Goal: Task Accomplishment & Management: Use online tool/utility

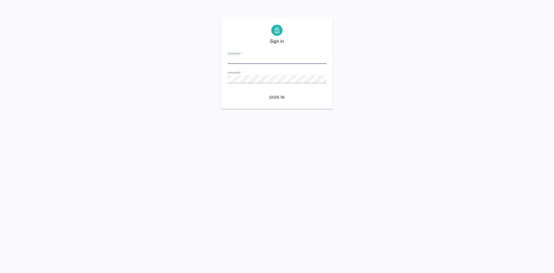
type input "a.kabargina@awatera.com"
click at [279, 96] on span "Sign in" at bounding box center [277, 97] width 90 height 7
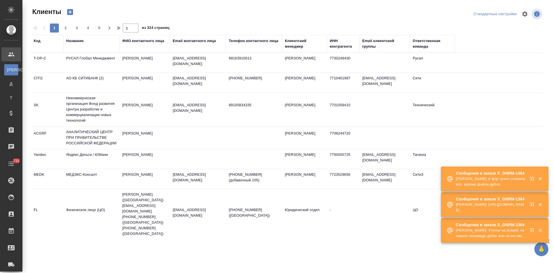
select select "RU"
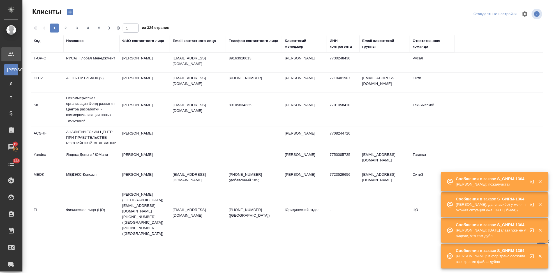
click at [532, 182] on icon "button" at bounding box center [532, 182] width 7 height 7
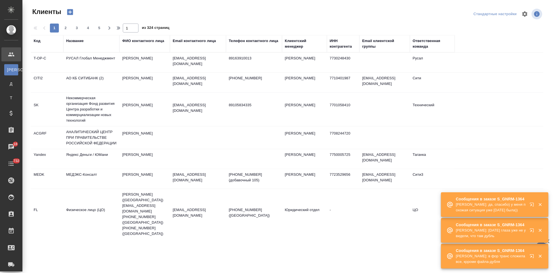
click at [40, 40] on div "Код" at bounding box center [37, 41] width 7 height 6
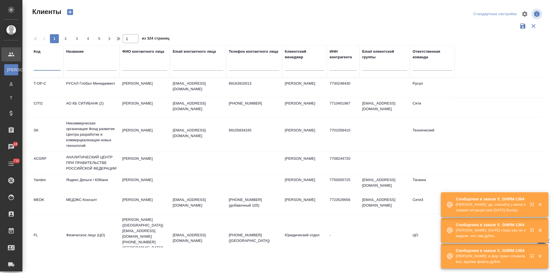
click at [40, 67] on input "text" at bounding box center [47, 67] width 27 height 7
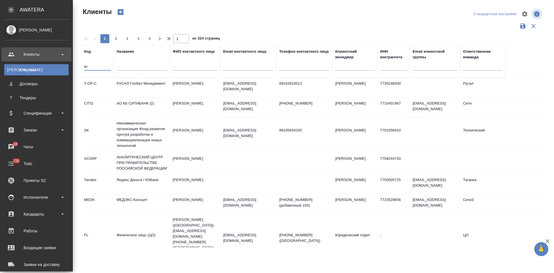
type input "в"
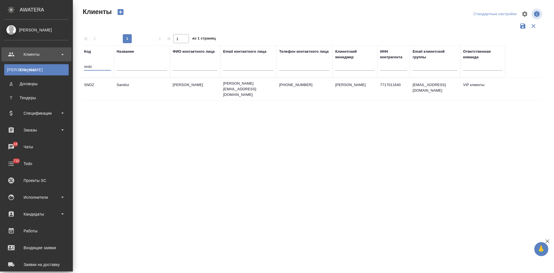
type input "sndz"
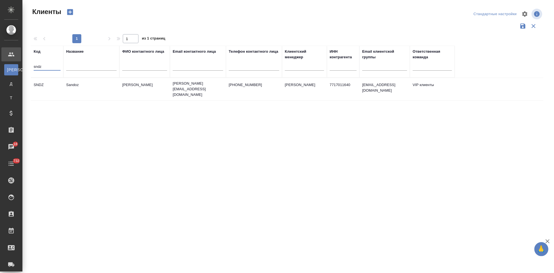
click at [202, 83] on p "irina.kovalets@sandoz.com" at bounding box center [198, 89] width 50 height 17
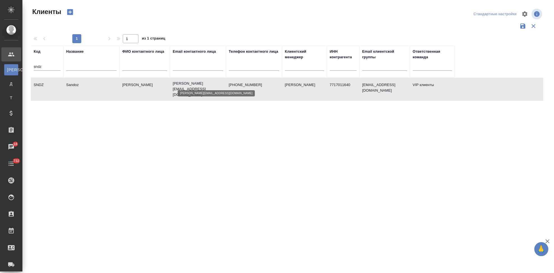
click at [202, 83] on p "irina.kovalets@sandoz.com" at bounding box center [198, 89] width 50 height 17
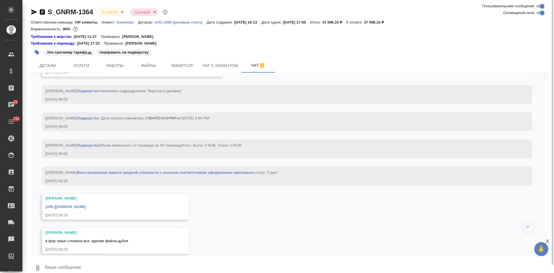
scroll to position [2228, 0]
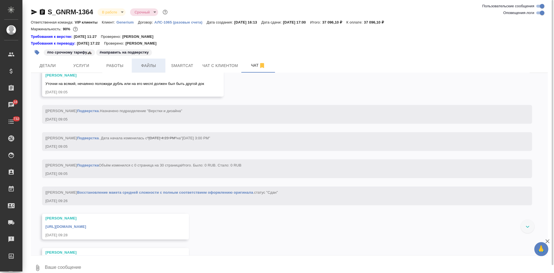
click at [154, 67] on span "Файлы" at bounding box center [148, 65] width 27 height 7
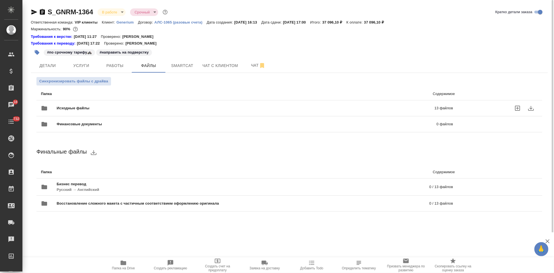
click at [189, 106] on span "Исходные файлы" at bounding box center [159, 108] width 205 height 6
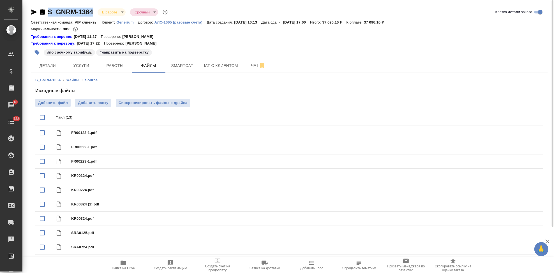
drag, startPoint x: 94, startPoint y: 13, endPoint x: 45, endPoint y: 13, distance: 49.3
click at [45, 13] on div "S_GNRM-1364 В работе inProgress Срочный urgent" at bounding box center [100, 12] width 138 height 9
copy link "S_GNRM-1364"
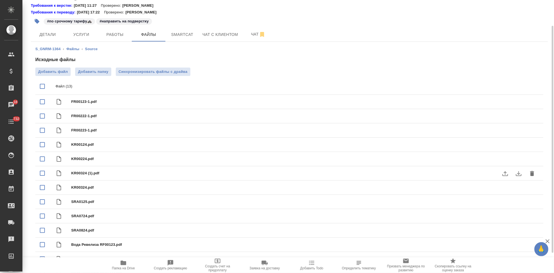
scroll to position [55, 0]
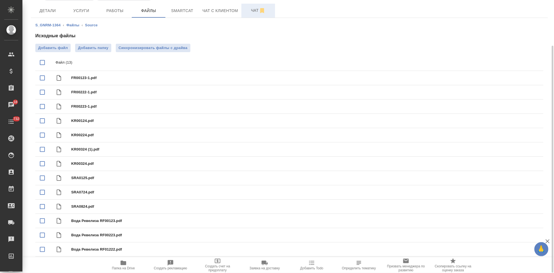
click at [256, 10] on span "Чат" at bounding box center [258, 10] width 27 height 7
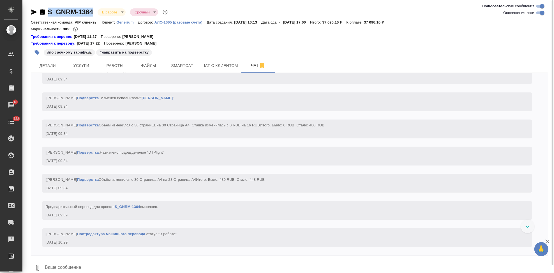
scroll to position [2664, 0]
click at [118, 257] on div at bounding box center [289, 257] width 517 height 3
click at [109, 263] on textarea at bounding box center [295, 267] width 503 height 19
type textarea "тут написала клиенту про дубль"
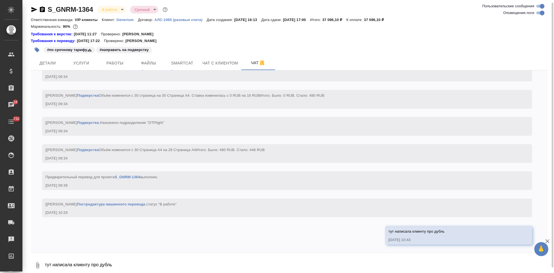
scroll to position [2691, 0]
click at [175, 260] on textarea "тут написала клиенту про дубль" at bounding box center [295, 265] width 503 height 19
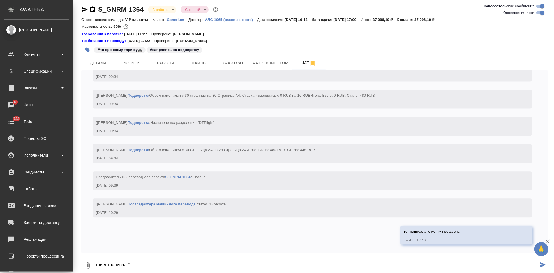
paste textarea "Видимо случайно задвоился."
type textarea "клиентнаписал "Видимо случайно задвоился.""
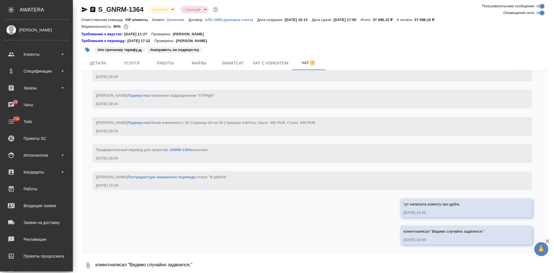
scroll to position [2718, 0]
type textarea "отдадите обновленный тикет? пересчитаю"
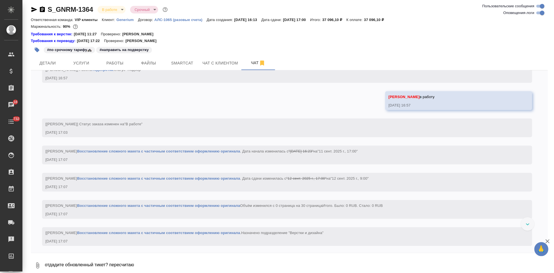
scroll to position [696, 0]
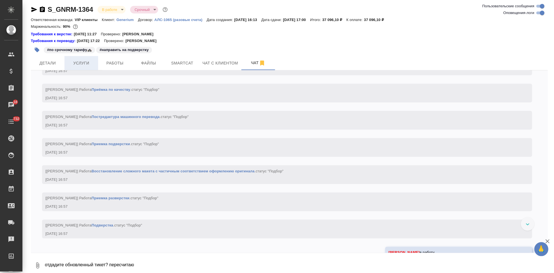
click at [76, 63] on span "Услуги" at bounding box center [81, 63] width 27 height 7
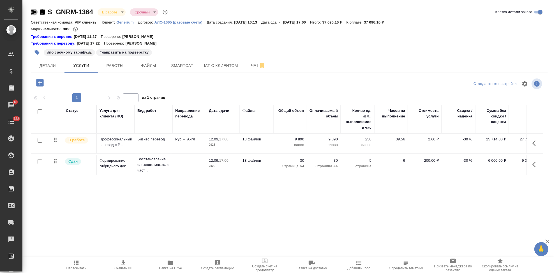
click at [34, 13] on icon "button" at bounding box center [34, 12] width 6 height 5
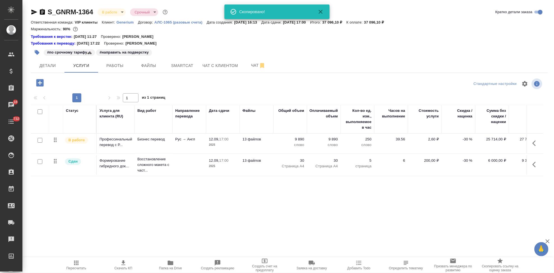
click at [301, 162] on p "30" at bounding box center [290, 161] width 28 height 6
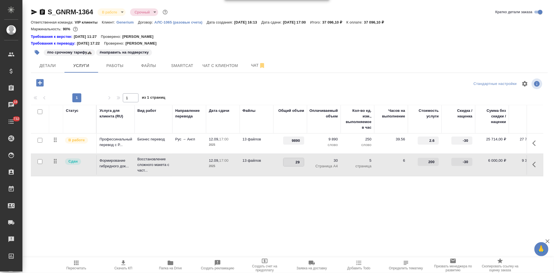
click at [301, 163] on input "29" at bounding box center [293, 162] width 20 height 8
click at [302, 164] on input "28" at bounding box center [293, 162] width 20 height 8
type input "27"
click at [302, 164] on input "27" at bounding box center [293, 162] width 20 height 8
click at [286, 196] on div "Статус Услуга для клиента (RU) Вид работ Направление перевода Дата сдачи Файлы …" at bounding box center [287, 165] width 512 height 120
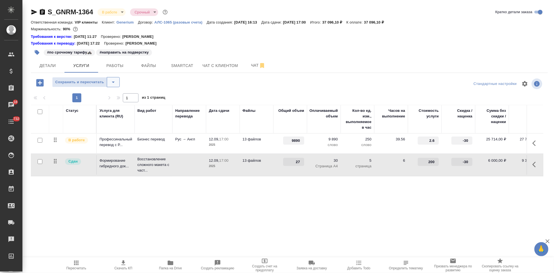
click at [115, 82] on icon "split button" at bounding box center [113, 82] width 7 height 7
click at [92, 95] on li "Сохранить" at bounding box center [86, 93] width 68 height 9
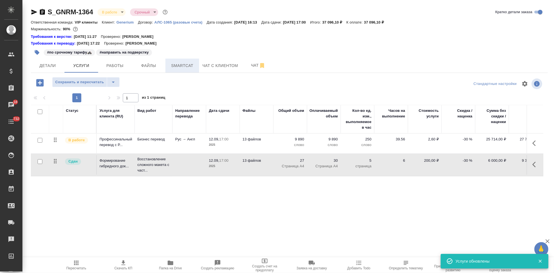
click at [187, 70] on button "Smartcat" at bounding box center [182, 66] width 34 height 14
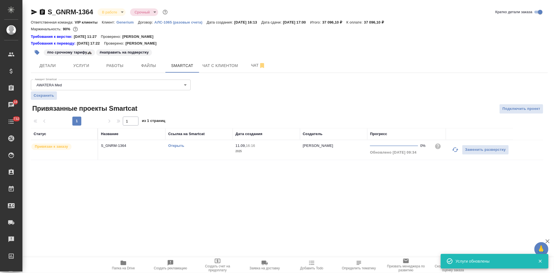
click at [178, 145] on link "Открыть" at bounding box center [176, 145] width 16 height 4
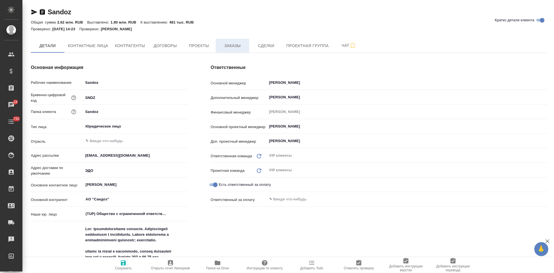
click at [230, 44] on span "Заказы" at bounding box center [232, 45] width 27 height 7
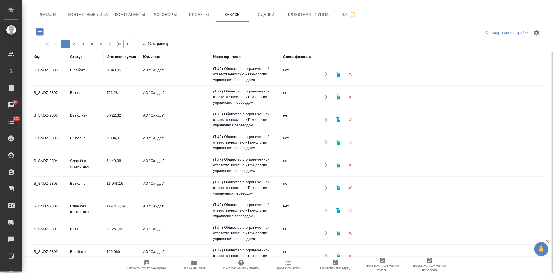
scroll to position [45, 0]
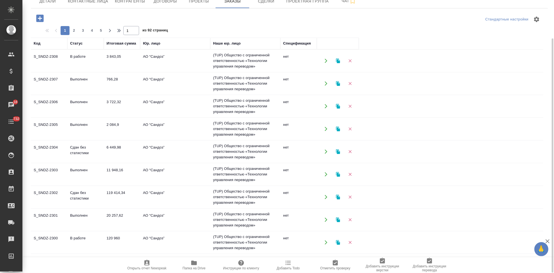
click at [65, 237] on td "S_SNDZ-2300" at bounding box center [49, 243] width 36 height 20
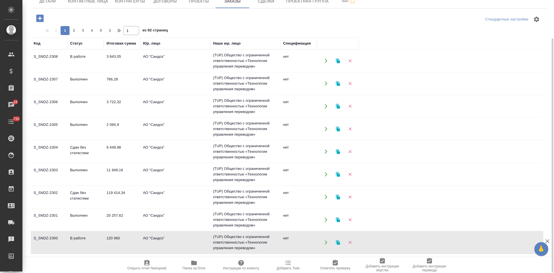
click at [65, 237] on td "S_SNDZ-2300" at bounding box center [49, 243] width 36 height 20
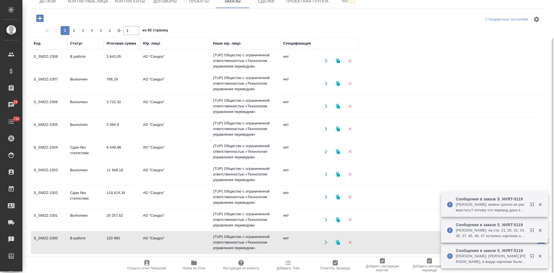
click at [96, 61] on td "В работе" at bounding box center [85, 61] width 36 height 20
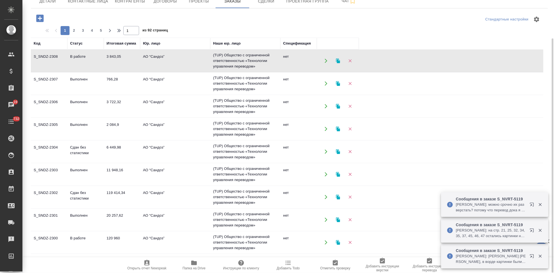
click at [96, 61] on td "В работе" at bounding box center [85, 61] width 36 height 20
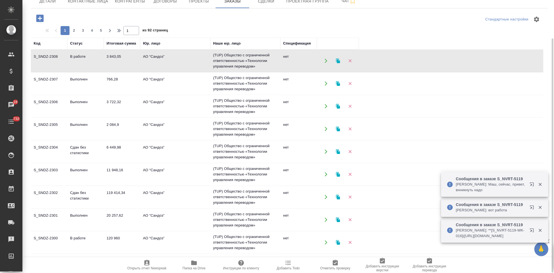
click at [43, 18] on icon "button" at bounding box center [39, 18] width 7 height 7
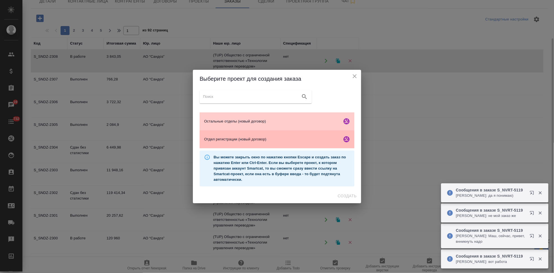
click at [244, 137] on span "Отдел регистрации (новый договор)" at bounding box center [272, 139] width 136 height 6
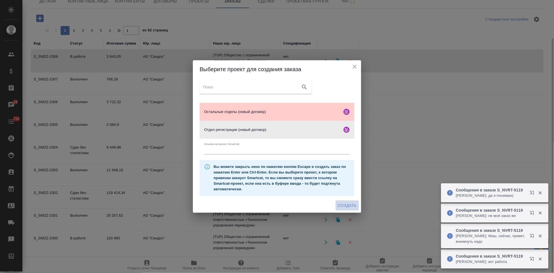
click at [345, 205] on span "Создать" at bounding box center [347, 205] width 19 height 7
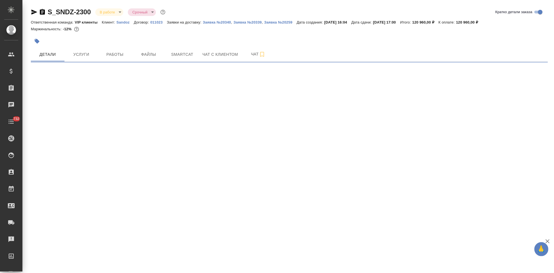
select select "RU"
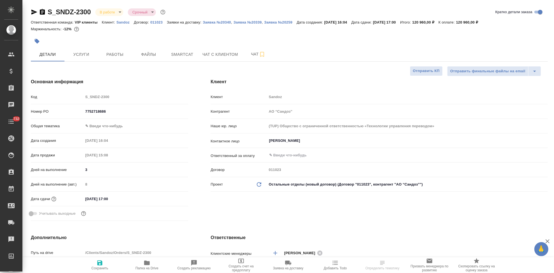
type textarea "x"
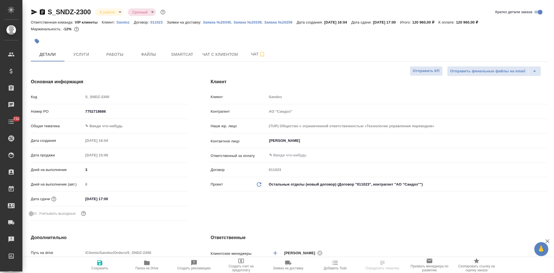
type textarea "x"
click at [149, 266] on span "Папка на Drive" at bounding box center [146, 268] width 23 height 4
type textarea "x"
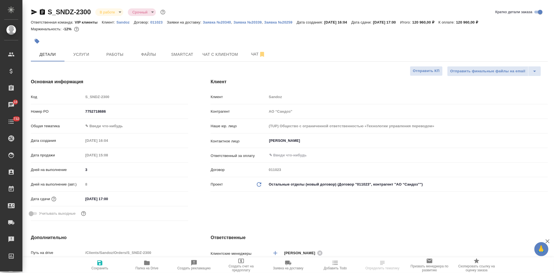
select select "RU"
type textarea "x"
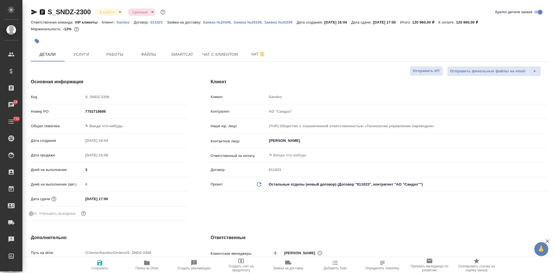
type textarea "x"
click at [286, 263] on icon "button" at bounding box center [288, 263] width 6 height 4
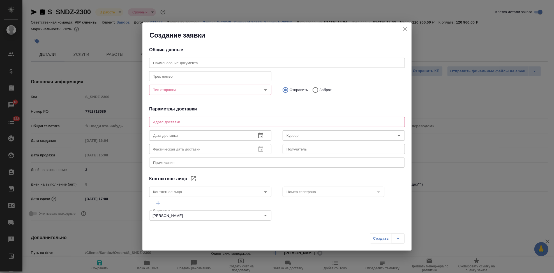
type input "Куряева Екатерина"
click at [209, 62] on input "text" at bounding box center [277, 63] width 256 height 10
paste input "S_SNDZ-2300"
type input "S_SNDZ-2300"
click at [185, 91] on input "Тип отправки" at bounding box center [201, 89] width 100 height 7
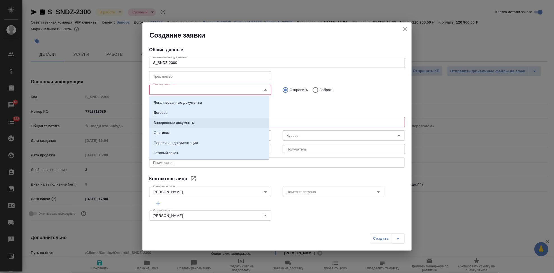
click at [179, 122] on p "Заверенные документы" at bounding box center [174, 123] width 41 height 6
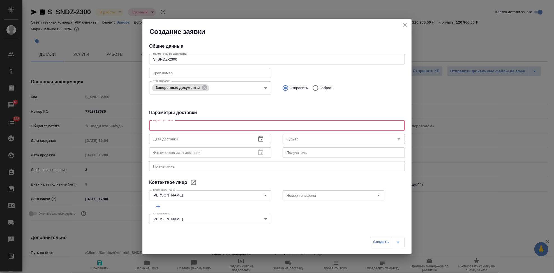
click at [226, 125] on textarea at bounding box center [277, 125] width 248 height 4
type textarea "K"
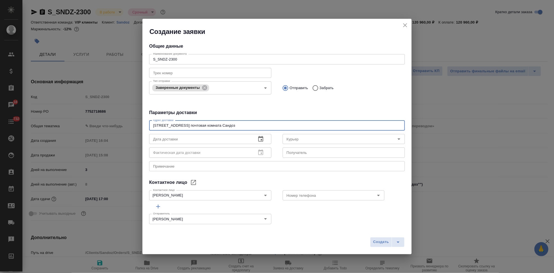
type textarea "Ленинградский проспект 70 почтовая комната Сандоз"
click at [172, 168] on div "x Примечание" at bounding box center [277, 166] width 256 height 10
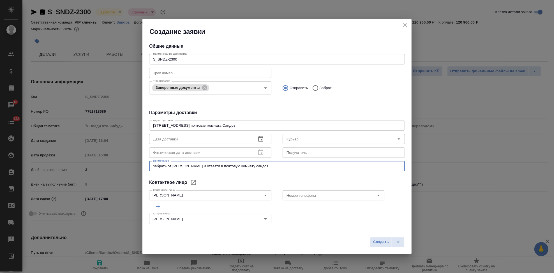
type textarea "забрать от сертифай и отвезти в почтовую комнату сандоз"
click at [259, 139] on icon "button" at bounding box center [260, 139] width 7 height 7
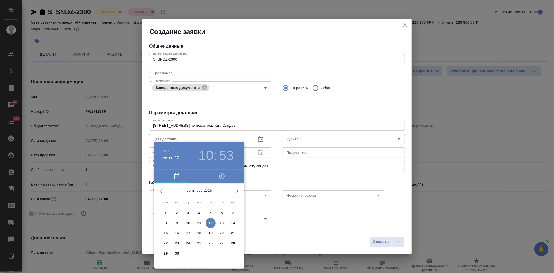
click at [209, 223] on p "12" at bounding box center [210, 223] width 4 height 6
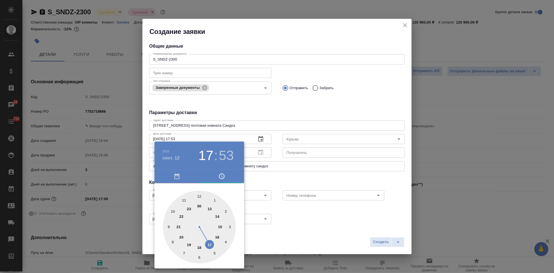
drag, startPoint x: 174, startPoint y: 213, endPoint x: 205, endPoint y: 239, distance: 40.4
click at [205, 239] on div at bounding box center [199, 227] width 73 height 73
type input "12.09.2025 17:00"
click at [200, 198] on div at bounding box center [199, 227] width 73 height 73
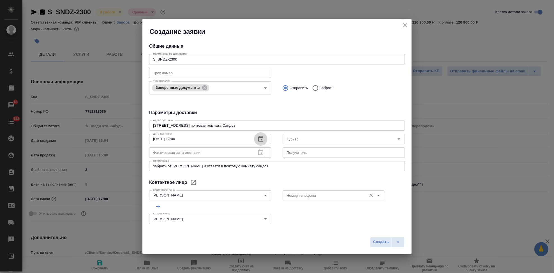
click at [351, 196] on input "Номер телефона" at bounding box center [324, 195] width 80 height 7
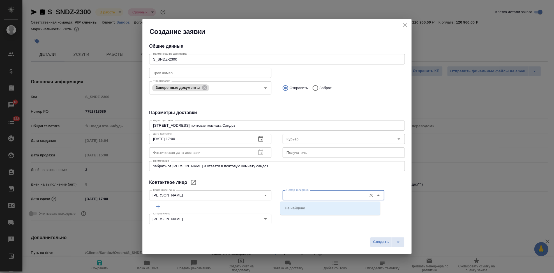
click at [344, 179] on div "Контактное лицо" at bounding box center [277, 182] width 256 height 7
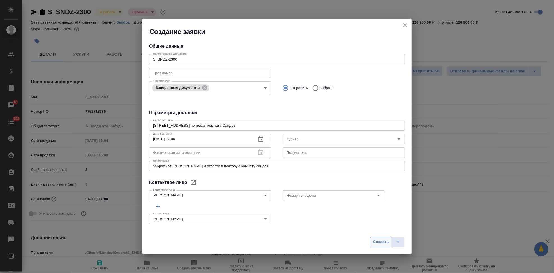
click at [381, 241] on span "Создать" at bounding box center [381, 242] width 16 height 6
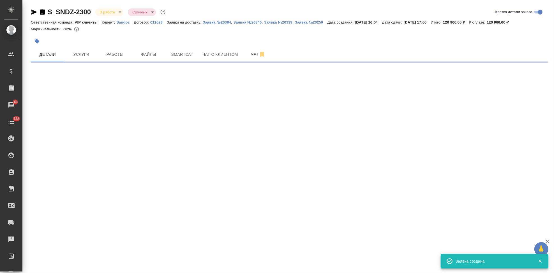
select select "RU"
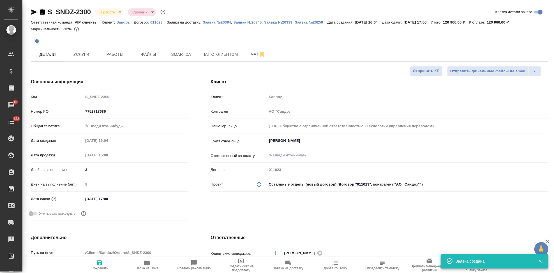
type textarea "x"
click at [219, 22] on p "Заявка №20384" at bounding box center [217, 22] width 28 height 4
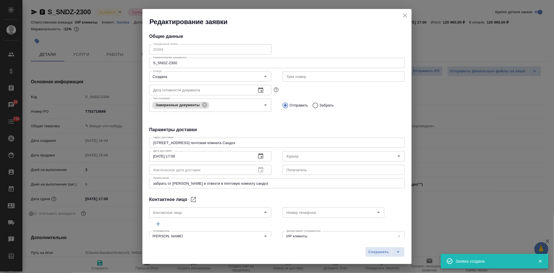
type input "Куряева Екатерина"
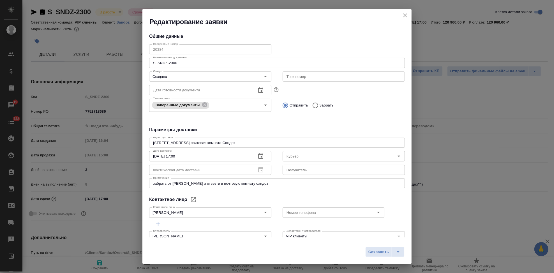
click at [404, 14] on icon "close" at bounding box center [405, 15] width 7 height 7
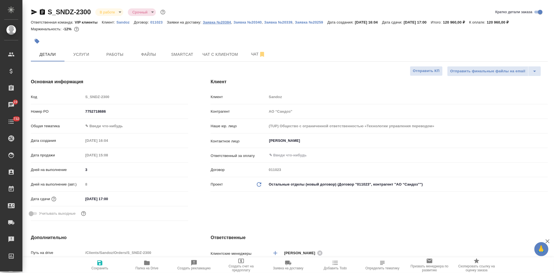
click at [221, 22] on p "Заявка №20384" at bounding box center [217, 22] width 28 height 4
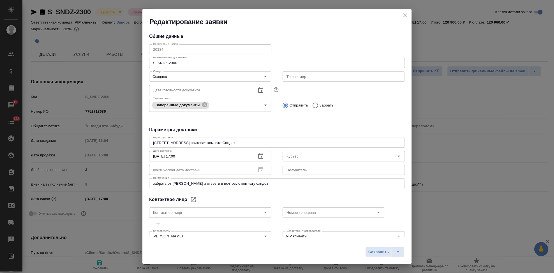
type input "Куряева Екатерина"
click at [134, 49] on div "Редактирование заявки Общие данные Порядковый номер 20384 Порядковый номер Наим…" at bounding box center [277, 136] width 554 height 273
click at [398, 253] on icon "split button" at bounding box center [398, 252] width 7 height 7
click at [391, 243] on li "Сохранить и скачать" at bounding box center [385, 240] width 45 height 9
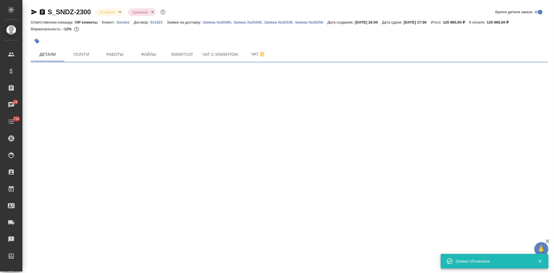
select select "RU"
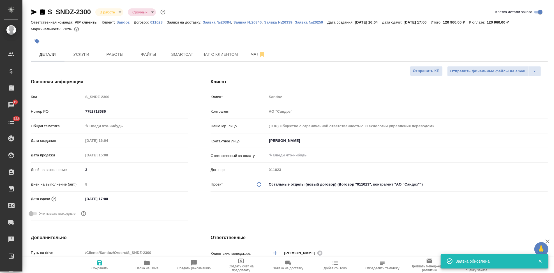
type textarea "x"
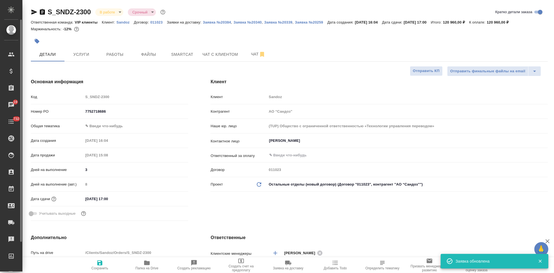
type textarea "x"
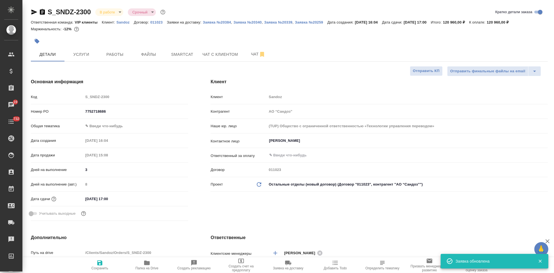
type textarea "x"
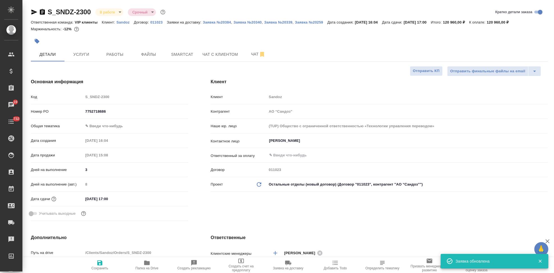
type textarea "x"
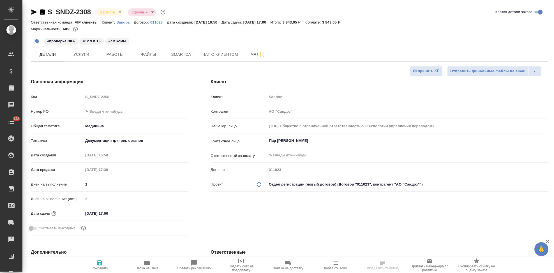
select select "RU"
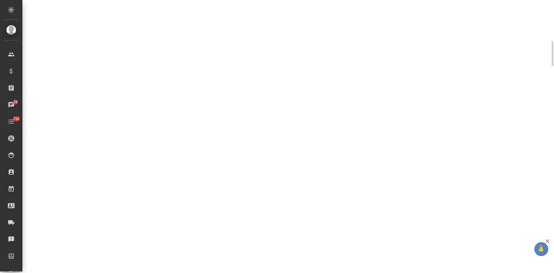
select select "RU"
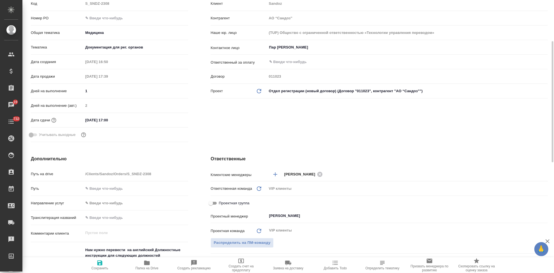
type textarea "x"
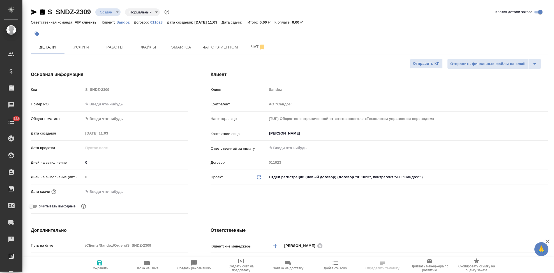
select select "RU"
click at [75, 90] on div "Код S_SNDZ-2309" at bounding box center [109, 90] width 157 height 10
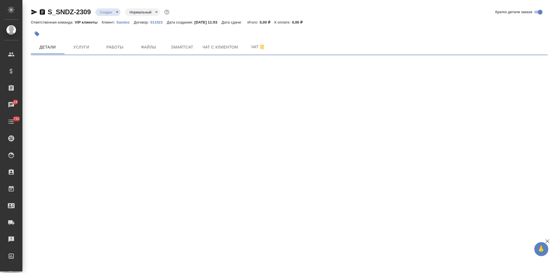
select select "RU"
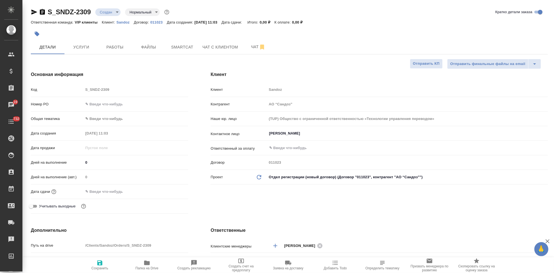
type textarea "x"
click at [313, 131] on input "Иванова Дарина" at bounding box center [397, 133] width 259 height 7
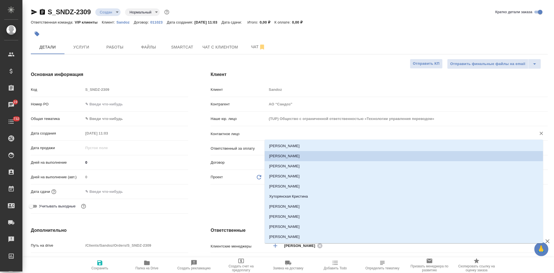
type textarea "x"
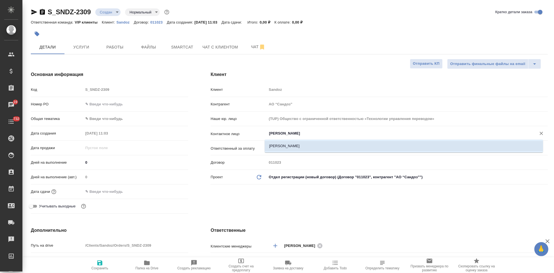
click at [310, 145] on li "Куликова Ольга" at bounding box center [404, 146] width 278 height 10
type input "Куликова Ольга"
type textarea "x"
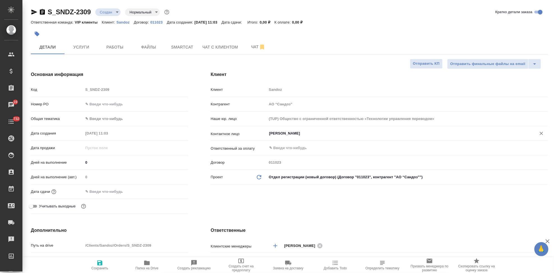
type input "Куликова Ольга"
click at [101, 258] on button "Сохранить" at bounding box center [99, 265] width 47 height 16
type textarea "x"
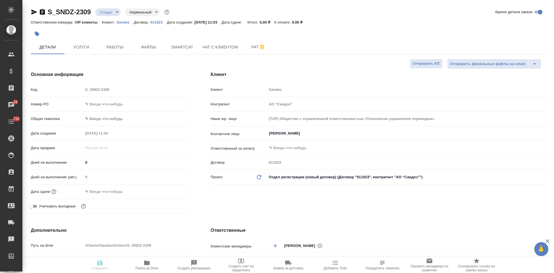
type textarea "x"
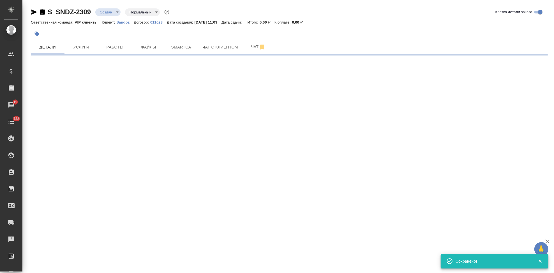
select select "RU"
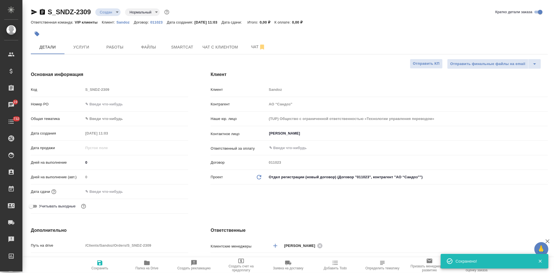
type textarea "x"
click at [116, 193] on input "text" at bounding box center [107, 191] width 49 height 8
click at [168, 188] on icon "button" at bounding box center [171, 191] width 7 height 7
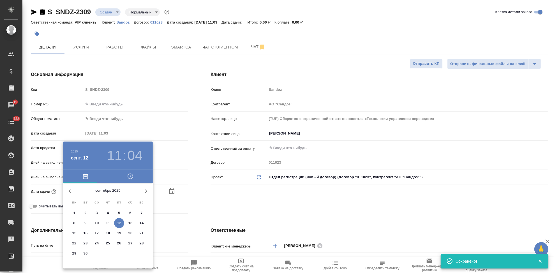
click at [118, 221] on p "12" at bounding box center [119, 223] width 4 height 6
type input "12.09.2025 11:04"
type textarea "x"
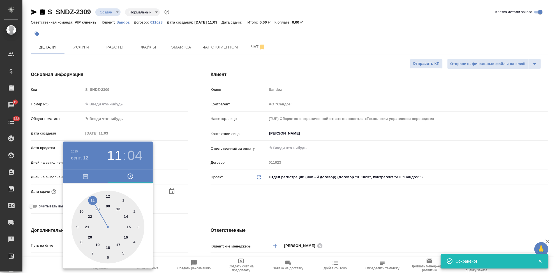
type input "12.09.2025 17:04"
type textarea "x"
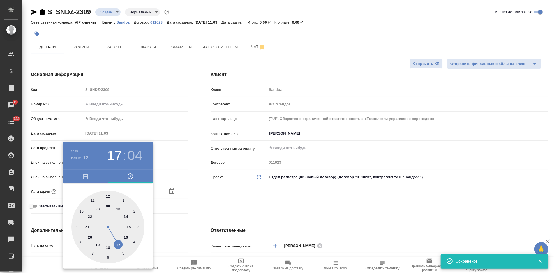
type textarea "x"
drag, startPoint x: 94, startPoint y: 201, endPoint x: 117, endPoint y: 238, distance: 43.5
click at [117, 238] on div at bounding box center [107, 227] width 73 height 73
type textarea "x"
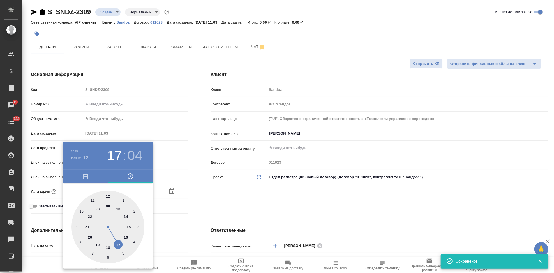
type textarea "x"
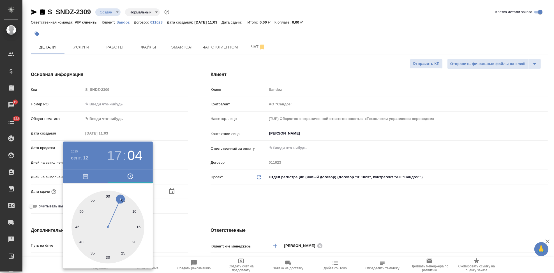
type input "12.09.2025 17:00"
type textarea "x"
click at [108, 198] on div at bounding box center [107, 227] width 73 height 73
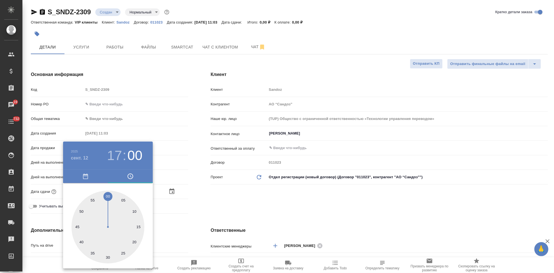
type textarea "x"
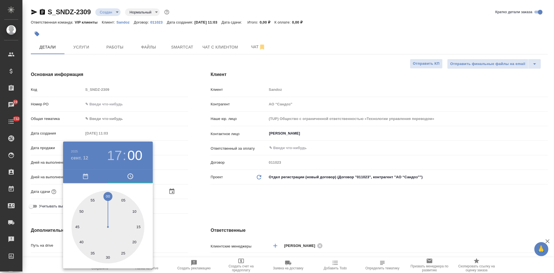
type textarea "x"
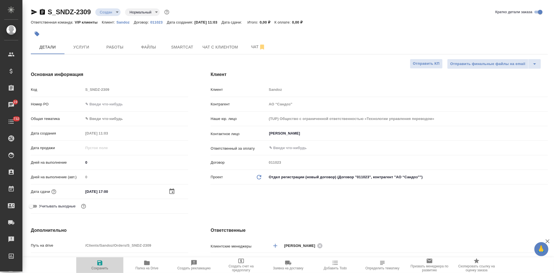
click at [101, 262] on icon "button" at bounding box center [99, 262] width 7 height 7
type textarea "x"
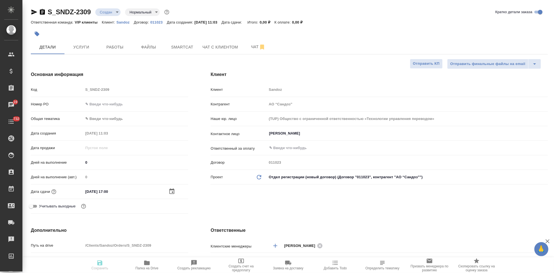
type textarea "x"
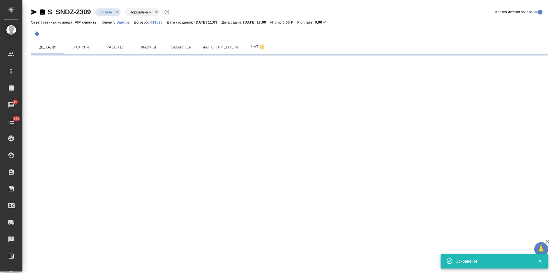
select select "RU"
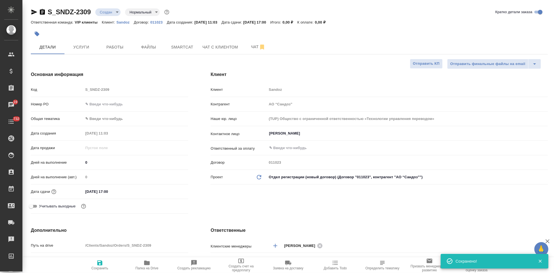
type textarea "x"
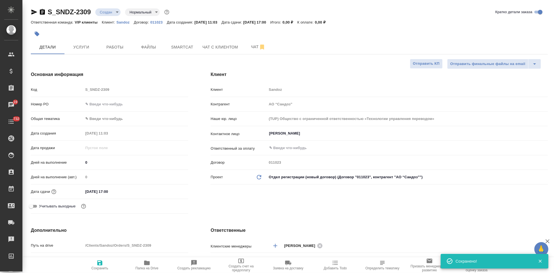
type textarea "x"
click at [150, 50] on span "Файлы" at bounding box center [148, 47] width 27 height 7
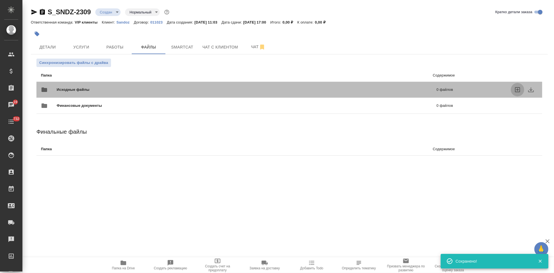
click at [514, 88] on icon "uploadFiles" at bounding box center [517, 89] width 7 height 7
click at [0, 0] on input "uploadFiles" at bounding box center [0, 0] width 0 height 0
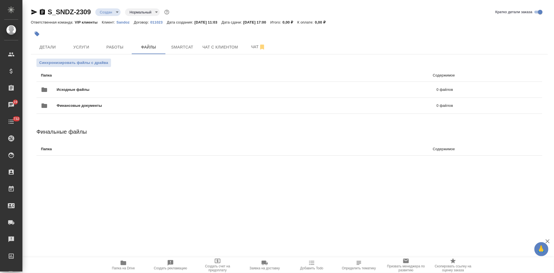
click at [114, 13] on body "🙏 .cls-1 fill:#fff; AWATERA Kabargina Anna Клиенты Спецификации Заказы 19 Чаты …" at bounding box center [277, 136] width 554 height 273
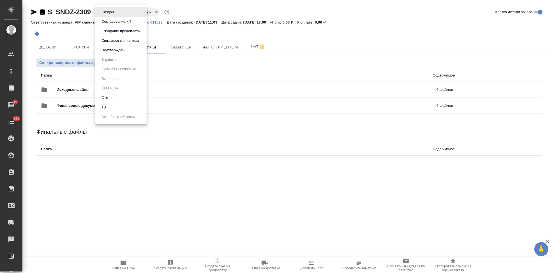
click at [112, 107] on li "ТЗ" at bounding box center [120, 108] width 51 height 10
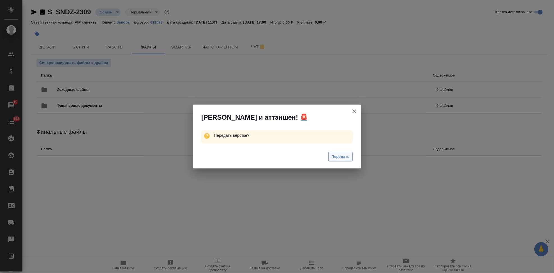
click at [346, 155] on span "Передать" at bounding box center [340, 157] width 18 height 6
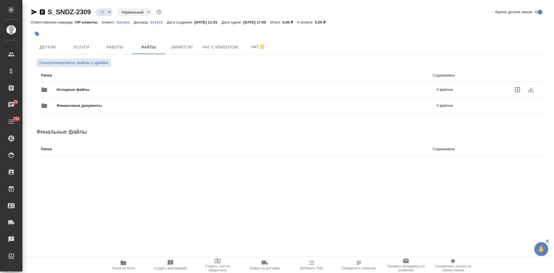
click at [518, 88] on icon "uploadFiles" at bounding box center [517, 89] width 7 height 7
click at [0, 0] on input "uploadFiles" at bounding box center [0, 0] width 0 height 0
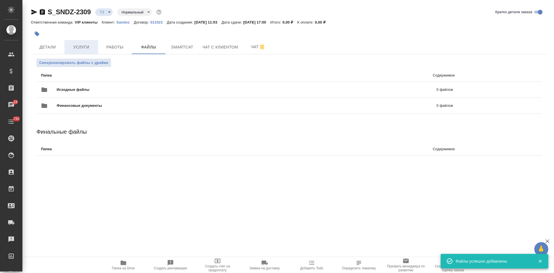
click at [76, 47] on span "Услуги" at bounding box center [81, 47] width 27 height 7
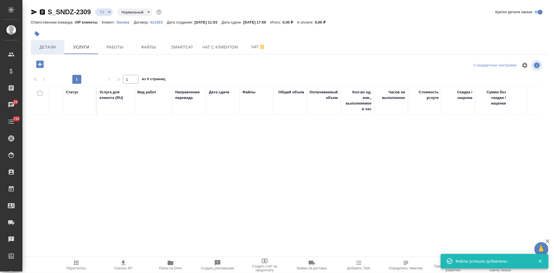
click at [57, 49] on span "Детали" at bounding box center [47, 47] width 27 height 7
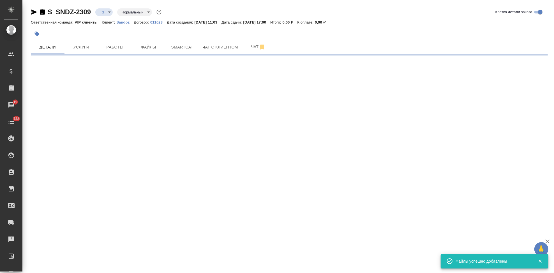
select select "RU"
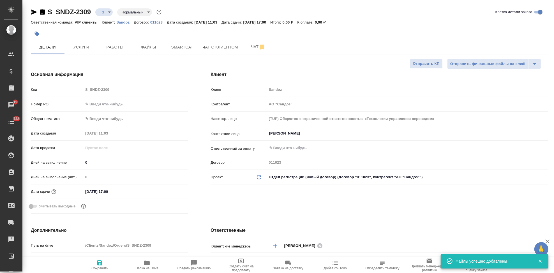
type textarea "x"
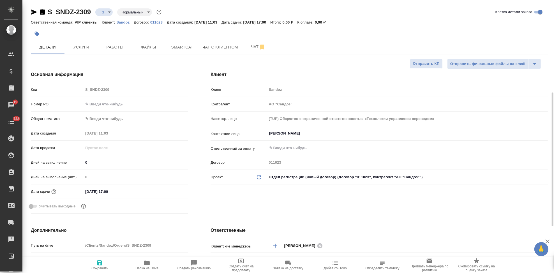
scroll to position [124, 0]
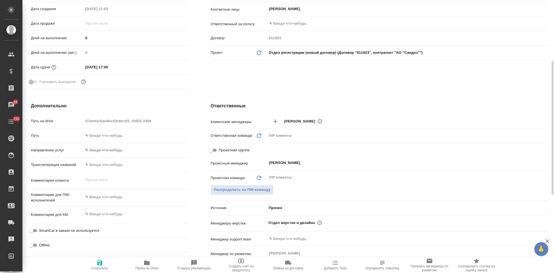
type textarea "x"
click at [110, 195] on textarea at bounding box center [136, 198] width 104 height 10
paste textarea "Прошу взять в перевод на русский язык сертификаты (прилагаются). Готовый перево…"
type textarea "Прошу взять в перевод на русский язык сертификаты (прилагаются). Готовый перево…"
type textarea "x"
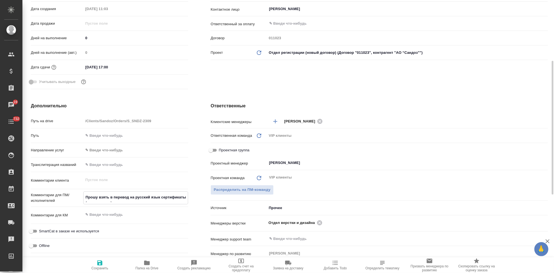
type textarea "x"
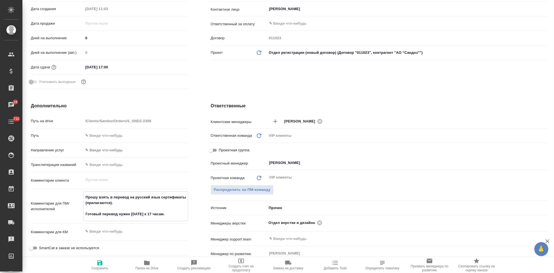
type textarea "Прошу взять в перевод на русский язык сертификаты (прилагаются). Готовый перево…"
type textarea "x"
click at [96, 269] on span "Сохранить" at bounding box center [99, 268] width 17 height 4
type textarea "x"
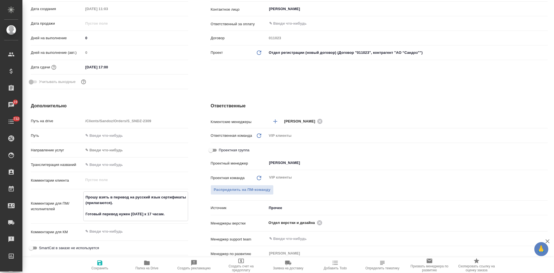
type textarea "x"
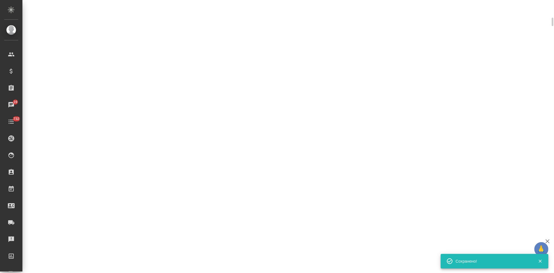
select select "RU"
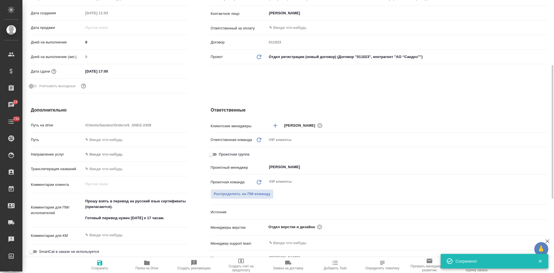
type textarea "x"
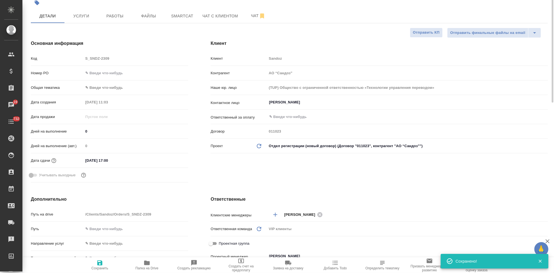
scroll to position [0, 0]
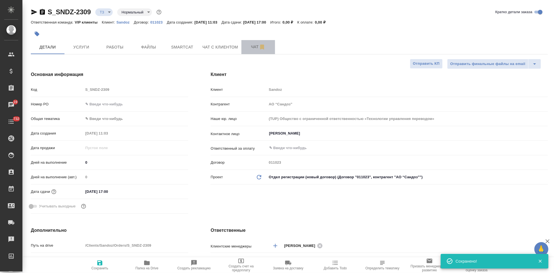
click at [251, 47] on span "Чат" at bounding box center [258, 46] width 27 height 7
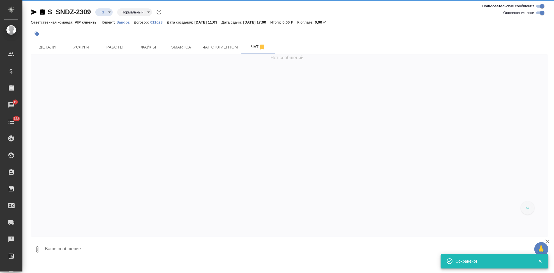
scroll to position [18, 0]
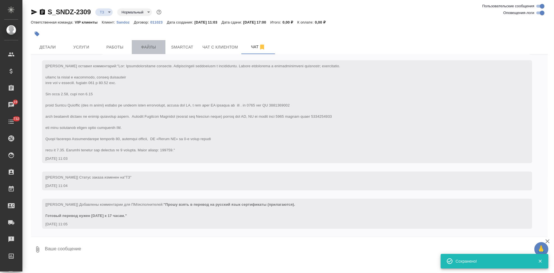
click at [154, 45] on span "Файлы" at bounding box center [148, 47] width 27 height 7
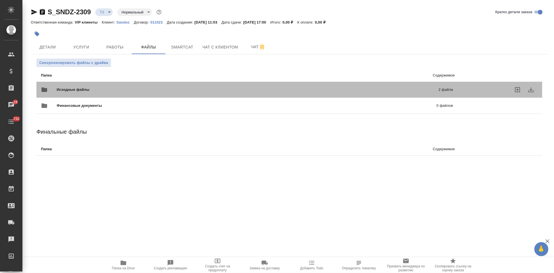
click at [476, 88] on div at bounding box center [500, 89] width 73 height 13
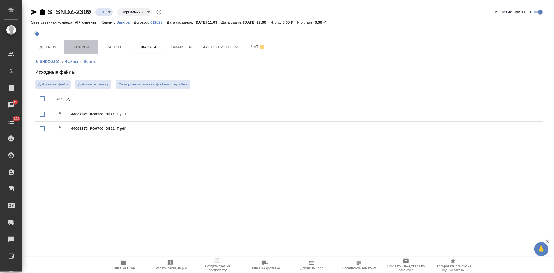
click at [86, 49] on span "Услуги" at bounding box center [81, 47] width 27 height 7
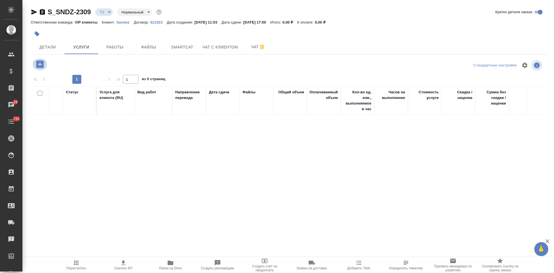
click at [43, 63] on icon "button" at bounding box center [39, 64] width 7 height 7
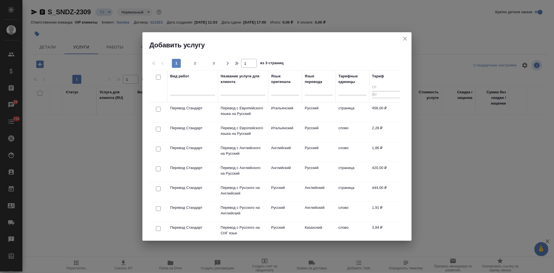
click at [205, 93] on div at bounding box center [192, 90] width 45 height 8
click at [235, 87] on div at bounding box center [243, 92] width 45 height 14
click at [235, 91] on input "text" at bounding box center [243, 91] width 45 height 7
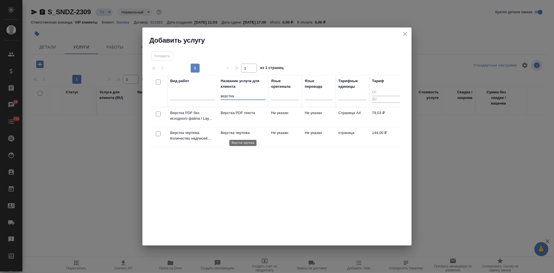
type input "верстка"
click at [249, 133] on p "Верстка чертежа" at bounding box center [243, 133] width 45 height 6
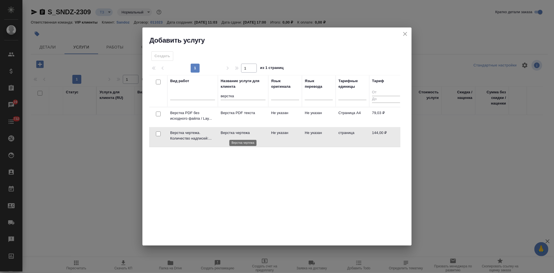
click at [249, 133] on p "Верстка чертежа" at bounding box center [243, 133] width 45 height 6
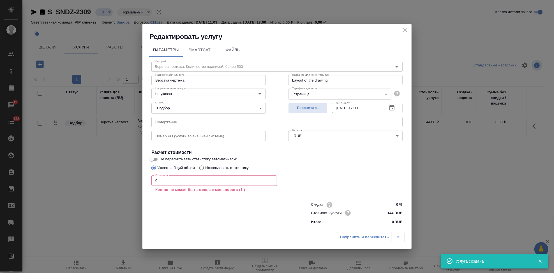
drag, startPoint x: 195, startPoint y: 183, endPoint x: 191, endPoint y: 184, distance: 3.4
click at [194, 183] on input "0" at bounding box center [214, 180] width 126 height 10
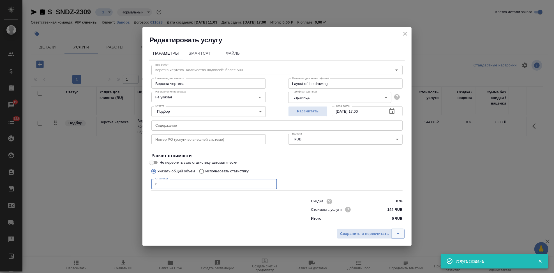
type input "6"
click at [397, 231] on icon "split button" at bounding box center [398, 233] width 7 height 7
click at [372, 224] on li "Сохранить" at bounding box center [372, 221] width 68 height 9
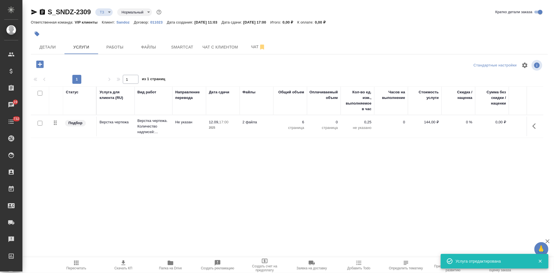
click at [45, 66] on button "button" at bounding box center [39, 64] width 15 height 11
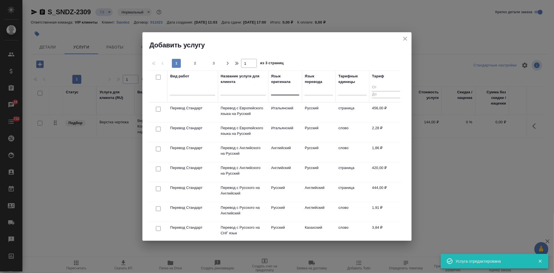
click at [289, 90] on div at bounding box center [285, 89] width 28 height 8
type input "англ"
click at [287, 106] on div "Английский" at bounding box center [313, 108] width 84 height 10
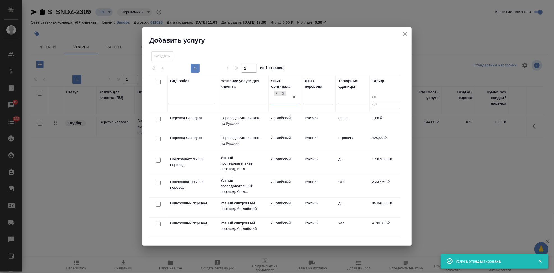
click at [314, 101] on div at bounding box center [319, 100] width 28 height 8
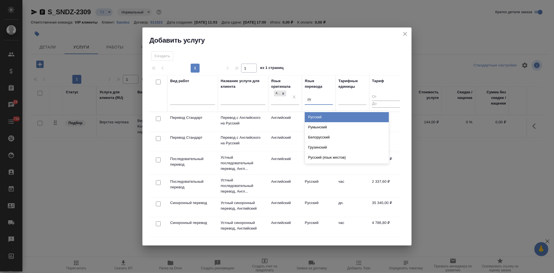
type input "рус"
click at [313, 115] on div "Русский" at bounding box center [347, 117] width 84 height 10
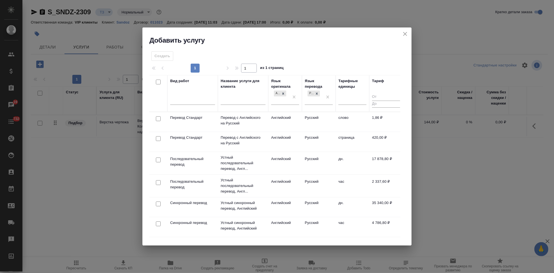
click at [312, 120] on td "Русский" at bounding box center [319, 122] width 34 height 20
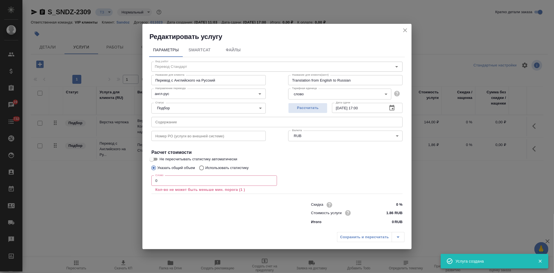
click at [160, 180] on input "0" at bounding box center [214, 180] width 126 height 10
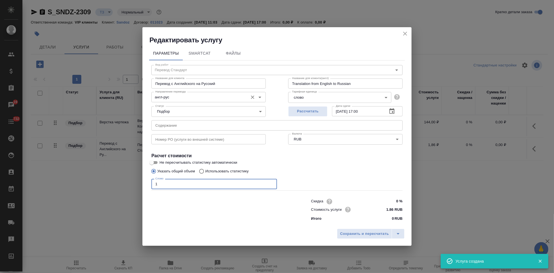
click at [184, 101] on div "англ-рус Направление перевода" at bounding box center [208, 97] width 114 height 10
type input "1"
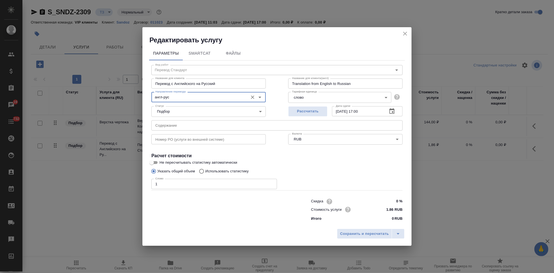
click at [184, 99] on input "англ-рус" at bounding box center [199, 97] width 92 height 7
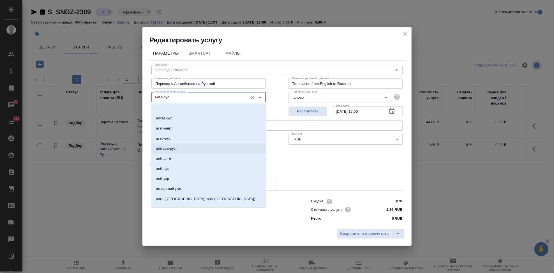
scroll to position [124, 0]
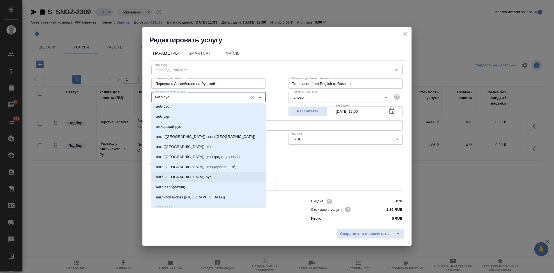
click at [180, 174] on p "англ(США)-рус" at bounding box center [183, 177] width 55 height 6
type input "англ(США)-рус"
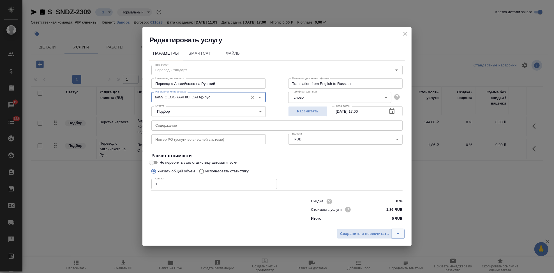
click at [397, 235] on icon "split button" at bounding box center [398, 233] width 7 height 7
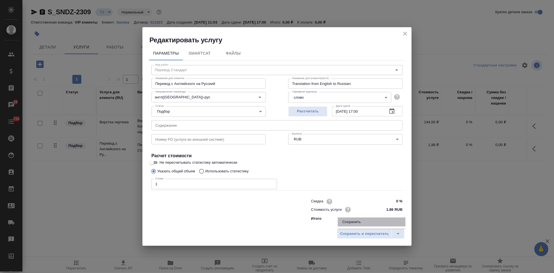
click at [370, 224] on li "Сохранить" at bounding box center [372, 221] width 68 height 9
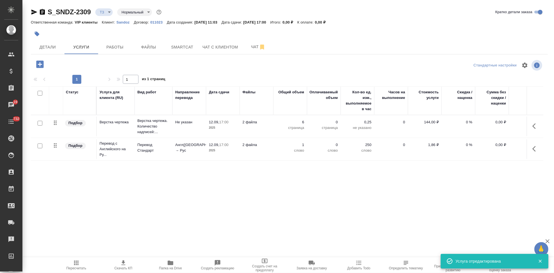
click at [531, 146] on button "button" at bounding box center [535, 148] width 13 height 13
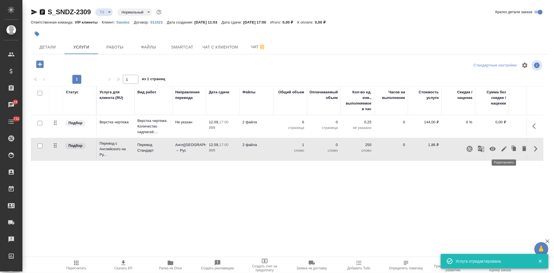
click at [504, 148] on icon "button" at bounding box center [503, 148] width 5 height 5
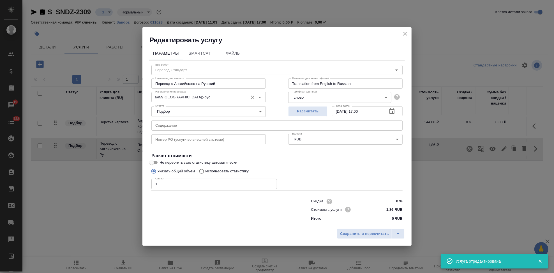
click at [184, 96] on input "англ(США)-рус" at bounding box center [199, 97] width 92 height 7
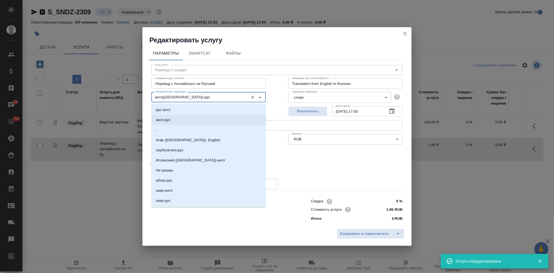
click at [175, 115] on li "англ-рус" at bounding box center [208, 120] width 114 height 10
type input "англ-рус"
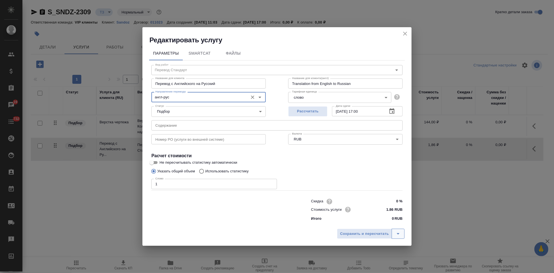
click at [395, 232] on icon "split button" at bounding box center [398, 233] width 7 height 7
click at [377, 224] on li "Сохранить" at bounding box center [372, 221] width 68 height 9
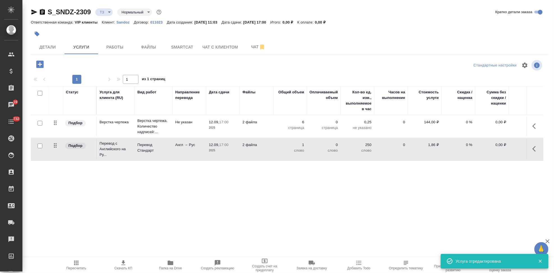
click at [40, 147] on input "checkbox" at bounding box center [40, 145] width 5 height 5
checkbox input "true"
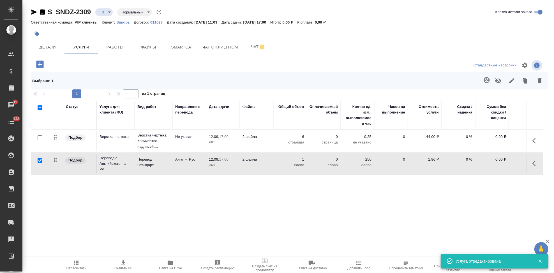
click at [489, 82] on icon "button" at bounding box center [486, 80] width 7 height 7
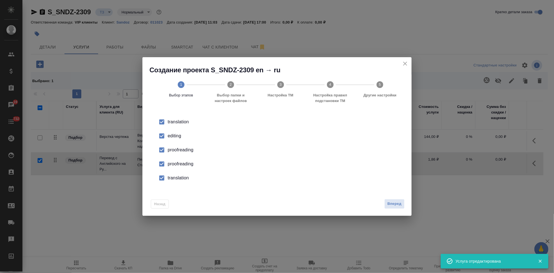
click at [162, 136] on input "checkbox" at bounding box center [162, 136] width 12 height 12
click at [161, 161] on input "checkbox" at bounding box center [162, 164] width 12 height 12
click at [160, 176] on input "checkbox" at bounding box center [162, 178] width 12 height 12
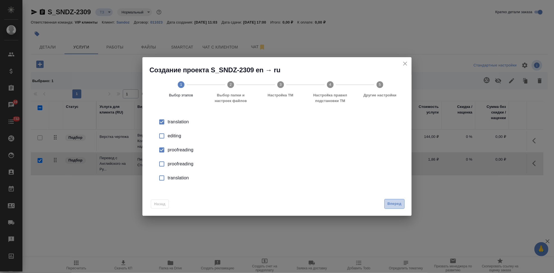
click at [389, 204] on span "Вперед" at bounding box center [394, 204] width 14 height 6
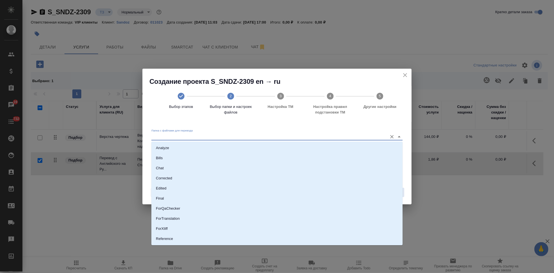
click at [356, 136] on input "Папка с файлами для перевода" at bounding box center [267, 136] width 233 height 7
click at [182, 215] on li "Source" at bounding box center [276, 220] width 251 height 10
type input "Source"
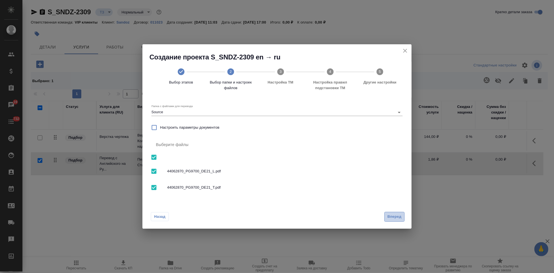
click at [390, 214] on span "Вперед" at bounding box center [394, 217] width 14 height 6
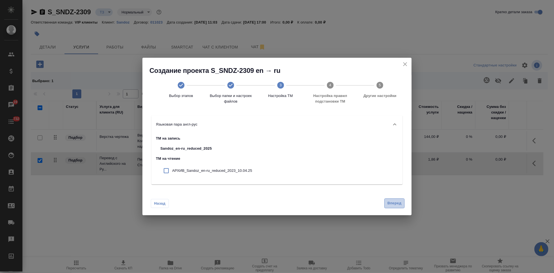
click at [395, 200] on button "Вперед" at bounding box center [394, 203] width 20 height 10
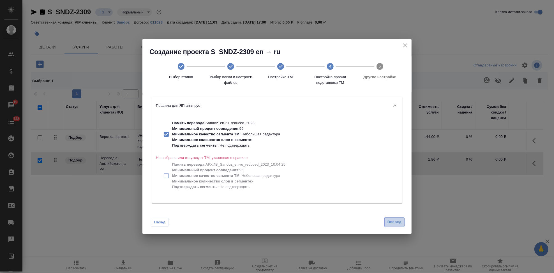
click at [394, 221] on span "Вперед" at bounding box center [394, 222] width 14 height 6
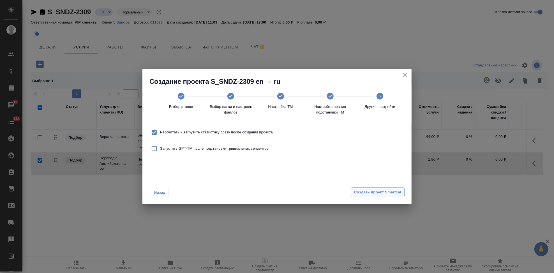
click at [390, 195] on button "Создать проект Smartcat" at bounding box center [378, 192] width 54 height 10
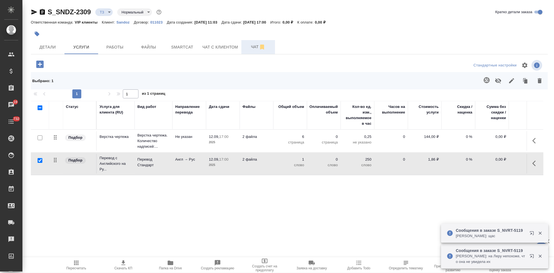
click at [252, 50] on button "Чат" at bounding box center [258, 47] width 34 height 14
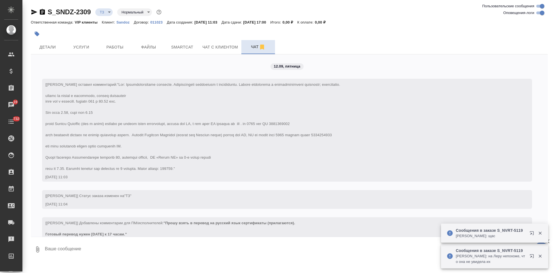
scroll to position [18, 0]
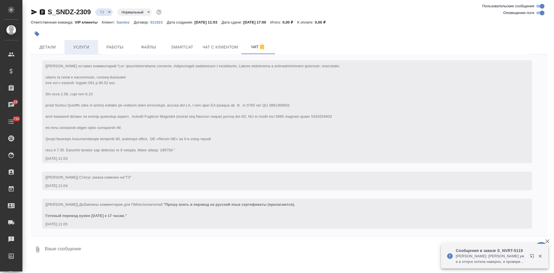
click at [84, 48] on span "Услуги" at bounding box center [81, 47] width 27 height 7
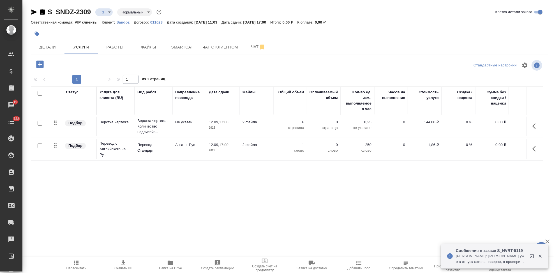
click at [536, 150] on icon "button" at bounding box center [535, 148] width 7 height 7
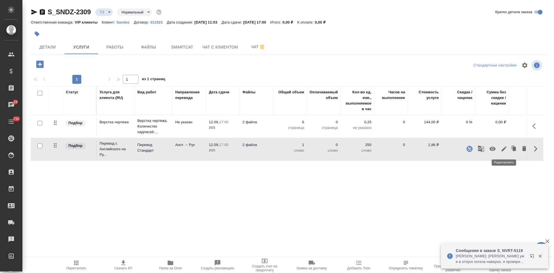
click at [504, 151] on icon "button" at bounding box center [503, 148] width 7 height 7
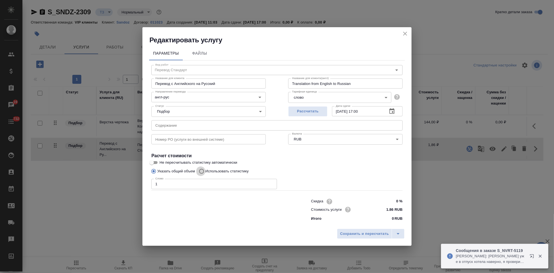
click at [201, 170] on input "Использовать статистику" at bounding box center [200, 171] width 9 height 11
radio input "true"
radio input "false"
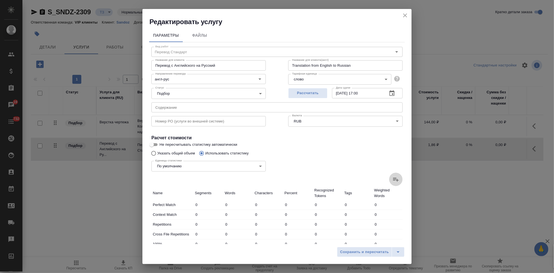
click at [393, 179] on icon at bounding box center [396, 180] width 6 height 4
click at [0, 0] on input "file" at bounding box center [0, 0] width 0 height 0
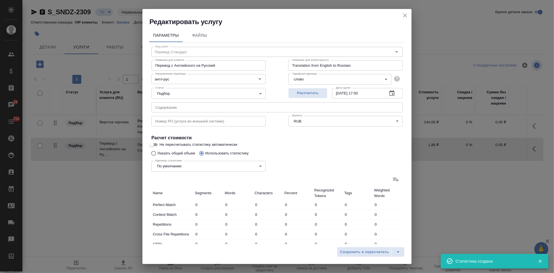
type input "42"
type input "118"
type input "784"
type input "23"
type input "44"
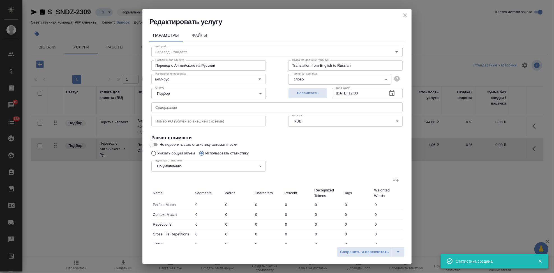
type input "330"
type input "5"
type input "30"
type input "181"
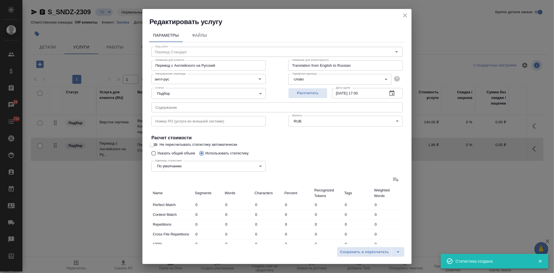
type input "307"
type input "2055"
type input "68"
type input "216"
type input "1454"
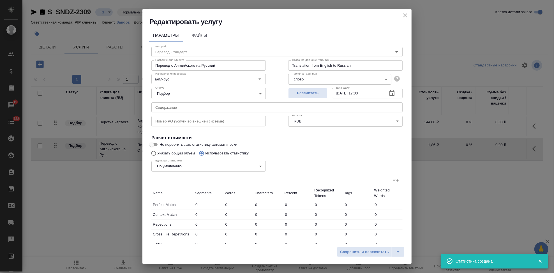
type input "24"
type input "194"
type input "1324"
type input "49"
type input "197"
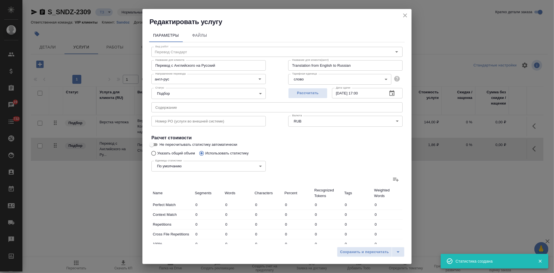
type input "1338"
type input "133"
type input "573"
type input "3626"
type input "497"
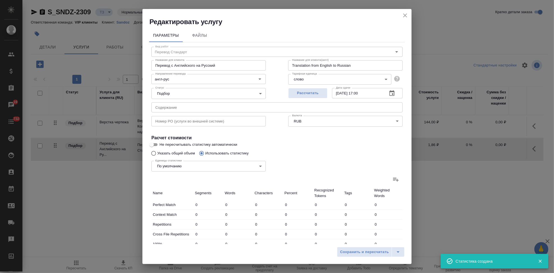
type input "1605"
type input "10581"
type input "525"
type input "1654"
type input "10941"
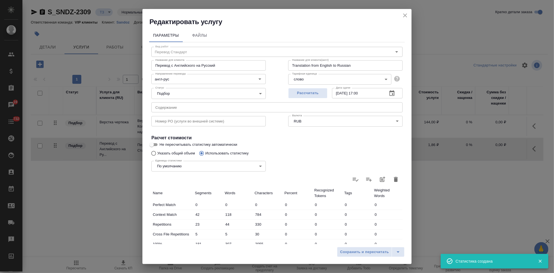
scroll to position [109, 0]
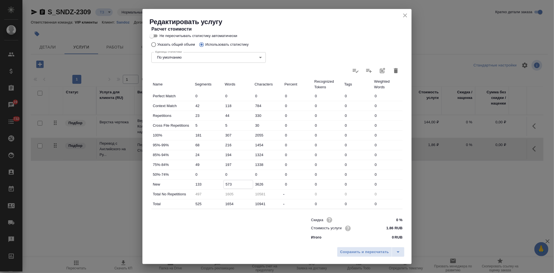
click at [226, 182] on input "573" at bounding box center [238, 184] width 29 height 8
type input "693"
drag, startPoint x: 378, startPoint y: 231, endPoint x: 396, endPoint y: 247, distance: 24.0
click at [396, 247] on button "split button" at bounding box center [397, 252] width 13 height 10
click at [378, 241] on li "Сохранить" at bounding box center [372, 240] width 68 height 9
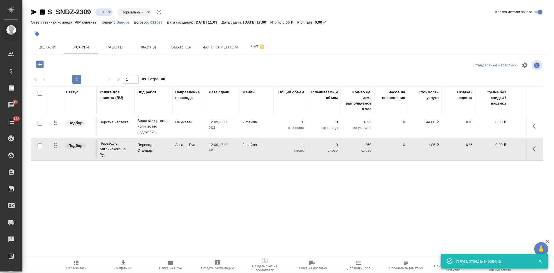
click at [78, 264] on icon "button" at bounding box center [76, 262] width 7 height 7
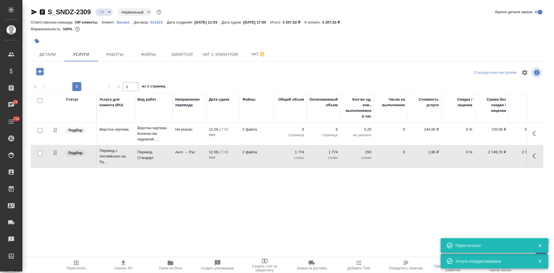
click at [469, 152] on p "0 %" at bounding box center [458, 152] width 28 height 6
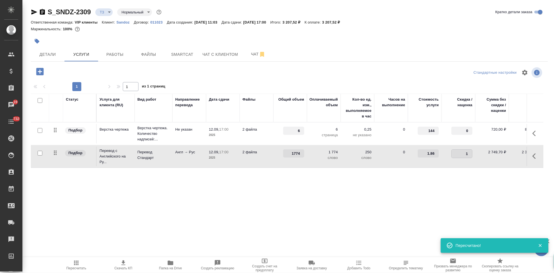
click at [469, 154] on input "1" at bounding box center [461, 154] width 20 height 8
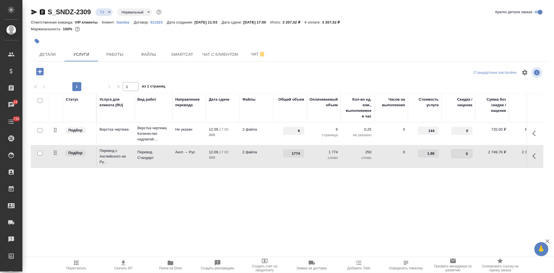
click at [469, 155] on input "0" at bounding box center [461, 154] width 20 height 8
type input "-1"
click at [469, 155] on input "-1" at bounding box center [461, 154] width 20 height 8
type input "-45"
click at [250, 187] on div "Статус Услуга для клиента (RU) Вид работ Направление перевода Дата сдачи Файлы …" at bounding box center [287, 154] width 512 height 120
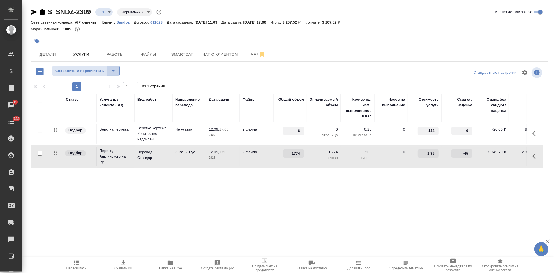
click at [114, 70] on icon "split button" at bounding box center [113, 71] width 7 height 7
click at [89, 80] on li "Сохранить" at bounding box center [86, 82] width 68 height 9
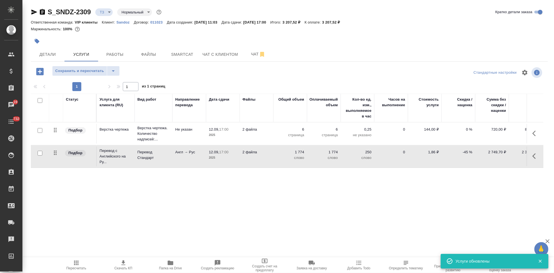
click at [78, 270] on span "Пересчитать" at bounding box center [76, 268] width 20 height 4
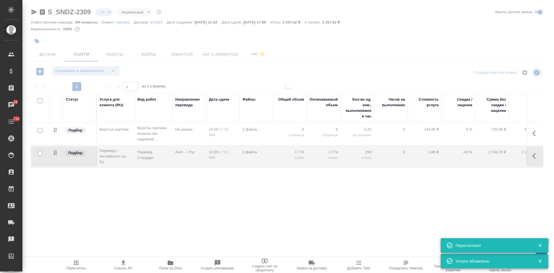
type input "urgent"
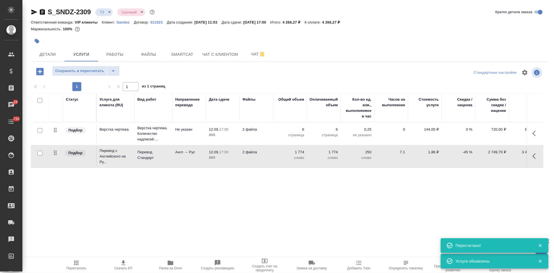
click at [124, 265] on icon "button" at bounding box center [123, 262] width 7 height 7
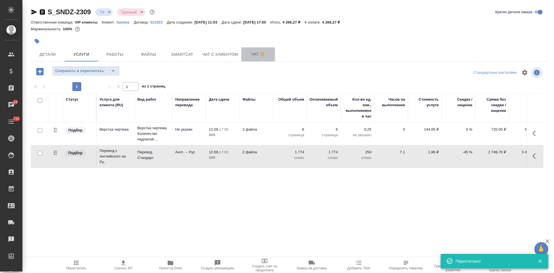
click at [252, 56] on span "Чат" at bounding box center [258, 54] width 27 height 7
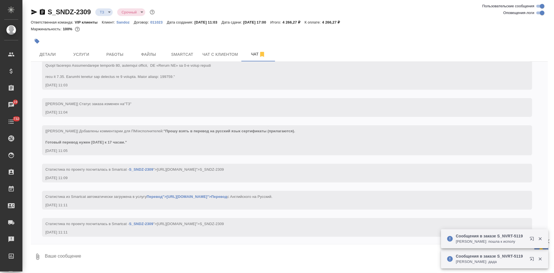
scroll to position [100, 0]
click at [152, 254] on textarea at bounding box center [295, 256] width 503 height 19
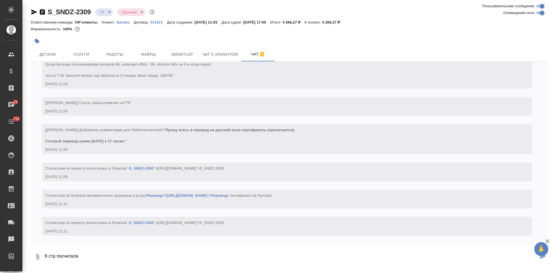
type textarea "6 стр посчитала"
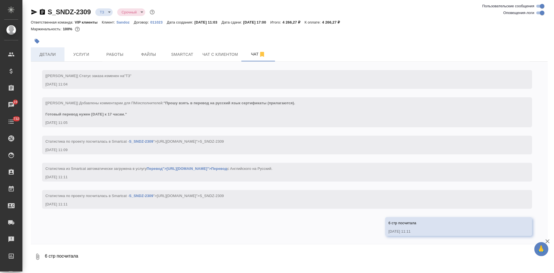
click at [59, 60] on button "Детали" at bounding box center [48, 54] width 34 height 14
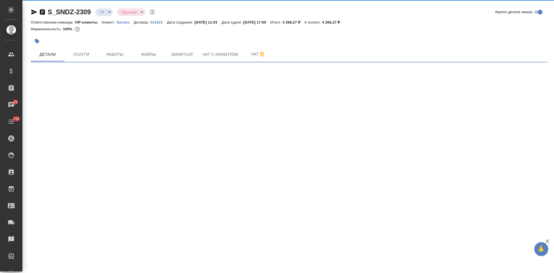
select select "RU"
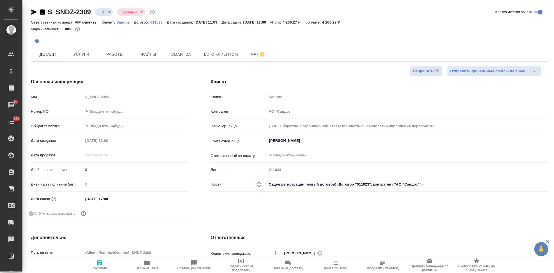
type textarea "x"
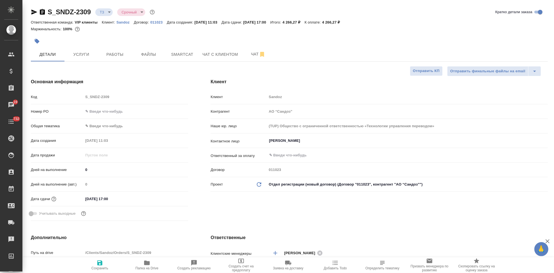
type textarea "x"
click at [110, 12] on body "🙏 .cls-1 fill:#fff; AWATERA Kabargina Anna Клиенты Спецификации Заказы 19 Чаты …" at bounding box center [277, 136] width 554 height 273
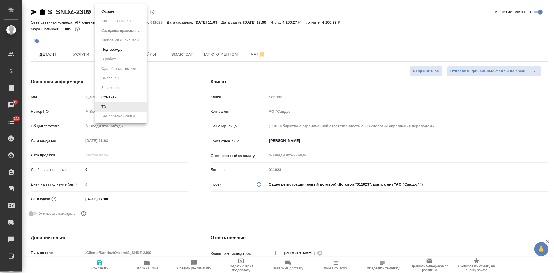
click at [114, 9] on button "Создан" at bounding box center [108, 11] width 16 height 6
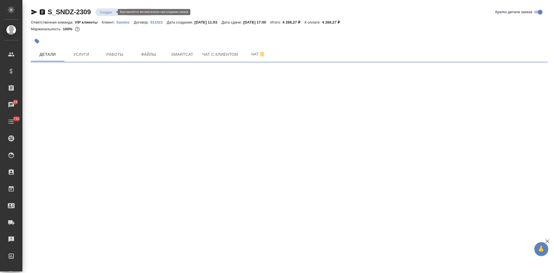
select select "RU"
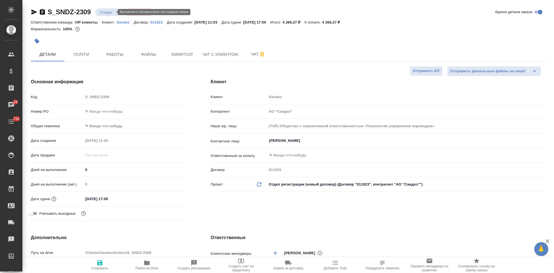
click at [115, 12] on body "🙏 .cls-1 fill:#fff; AWATERA Kabargina Anna Клиенты Спецификации Заказы 19 Чаты …" at bounding box center [277, 136] width 554 height 273
type textarea "x"
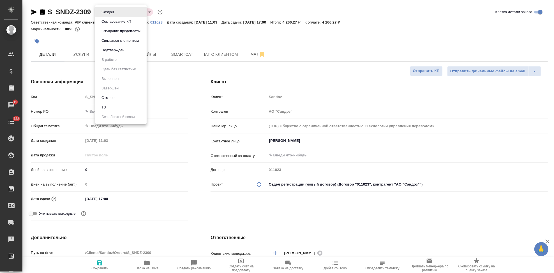
click at [117, 23] on button "Согласование КП" at bounding box center [116, 21] width 33 height 6
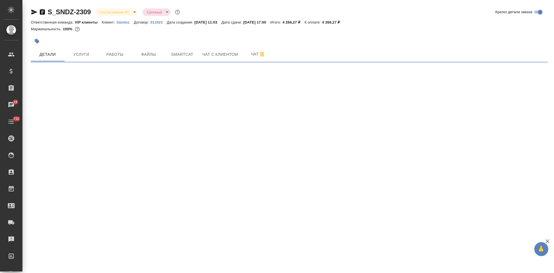
select select "RU"
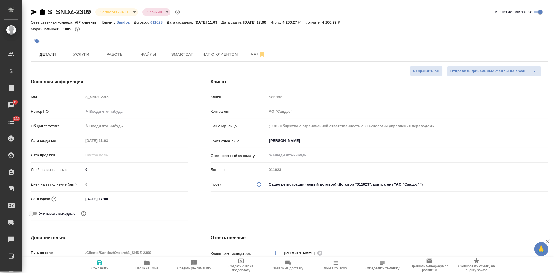
type textarea "x"
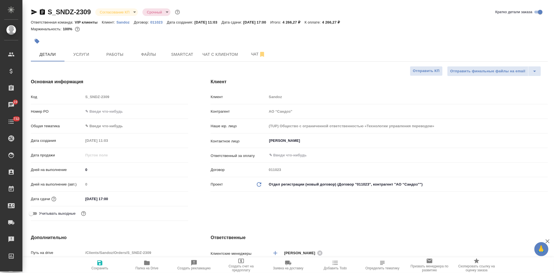
type textarea "x"
click at [133, 12] on body "🙏 .cls-1 fill:#fff; AWATERA Kabargina Anna Клиенты Спецификации Заказы 18 Чаты …" at bounding box center [277, 136] width 554 height 273
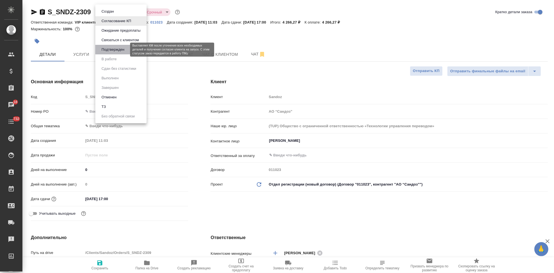
click at [117, 48] on button "Подтвержден" at bounding box center [113, 50] width 26 height 6
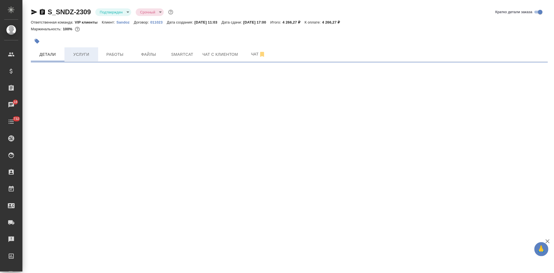
select select "RU"
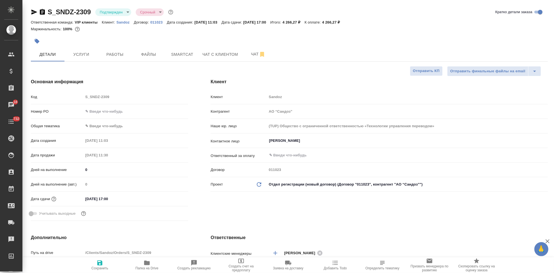
type textarea "x"
click at [37, 42] on icon "button" at bounding box center [37, 41] width 5 height 5
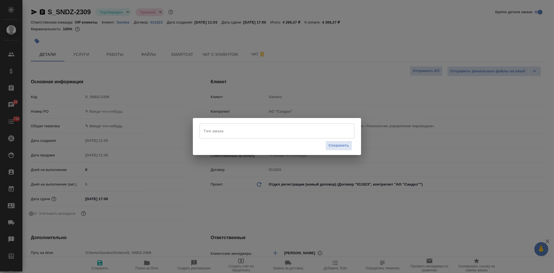
click at [245, 130] on input "Тэги заказа" at bounding box center [271, 131] width 139 height 10
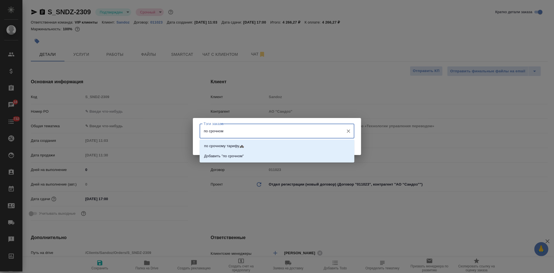
type input "по срочному"
click at [228, 143] on p "по срочному тарифу🚓" at bounding box center [224, 146] width 40 height 6
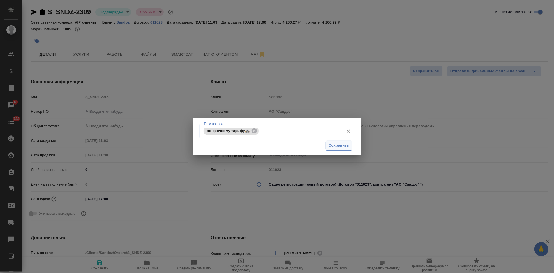
click at [349, 147] on button "Сохранить" at bounding box center [338, 146] width 27 height 10
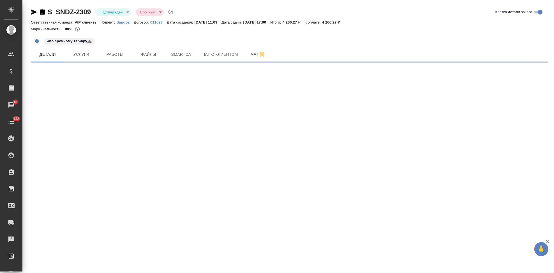
select select "RU"
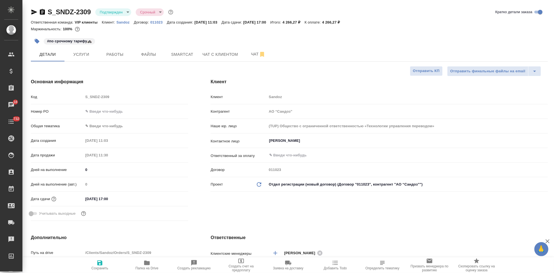
type textarea "x"
click at [253, 50] on button "Чат" at bounding box center [258, 54] width 34 height 14
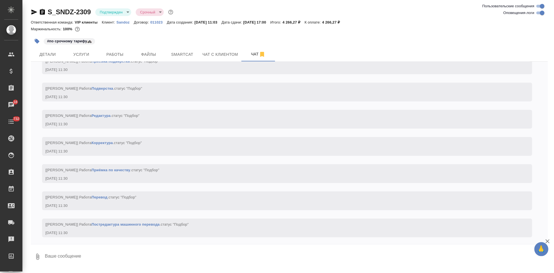
scroll to position [453, 0]
click at [104, 259] on textarea at bounding box center [295, 256] width 503 height 19
type textarea """
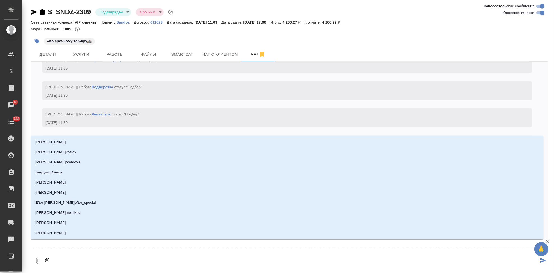
type textarea "@г"
type input "г"
type textarea "@го"
type input "го"
type textarea "@гор"
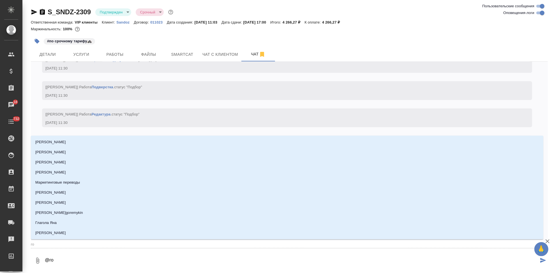
type input "гор"
type textarea "@горш"
type input "горш"
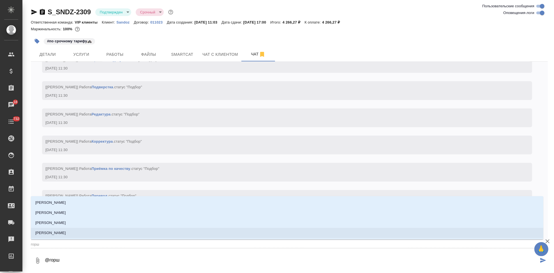
click at [183, 232] on li "Горшкова Валентина" at bounding box center [287, 233] width 512 height 10
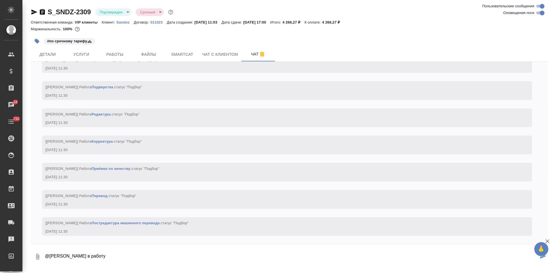
type textarea "@Горшкова Валентина в работу"
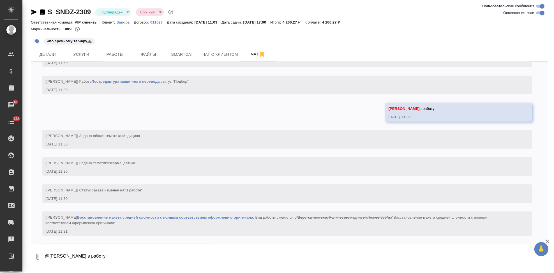
scroll to position [629, 0]
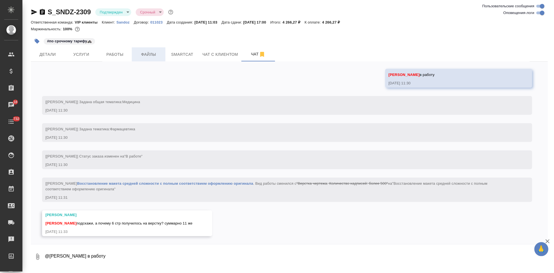
click at [151, 54] on span "Файлы" at bounding box center [148, 54] width 27 height 7
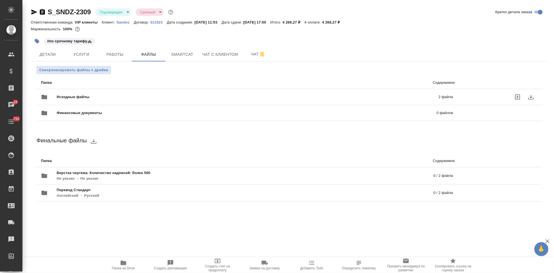
click at [311, 90] on div "Исходные файлы 2 файла" at bounding box center [246, 97] width 423 height 25
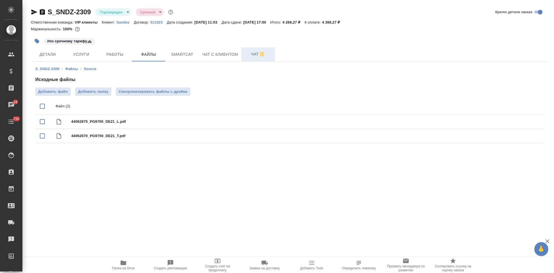
click at [251, 59] on button "Чат" at bounding box center [258, 54] width 34 height 14
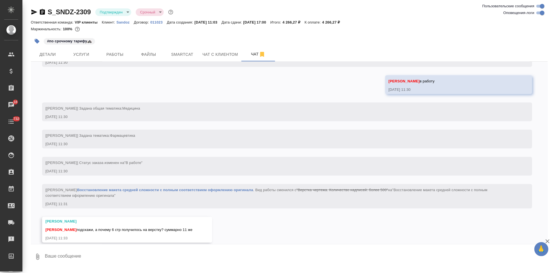
scroll to position [629, 0]
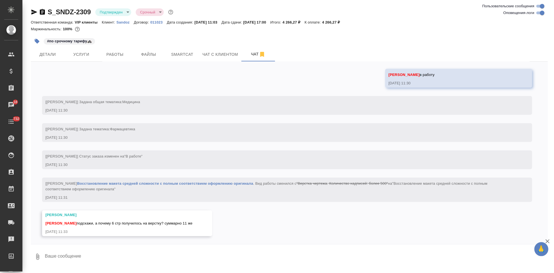
click at [154, 251] on textarea at bounding box center [295, 256] width 503 height 19
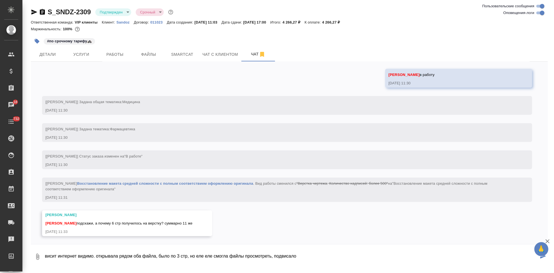
type textarea "висит интернет видимо. открывала рядом оба файла, было по 3 стр, но еле еле смо…"
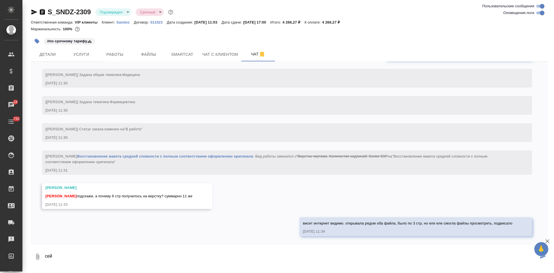
scroll to position [656, 0]
type textarea "сейчас попраавлю"
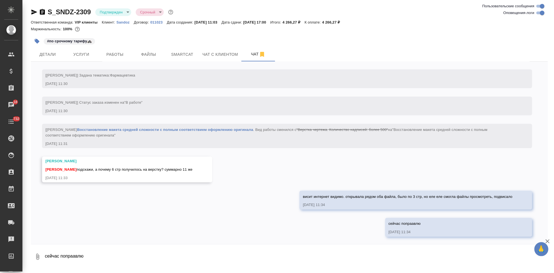
scroll to position [683, 0]
click at [77, 58] on button "Услуги" at bounding box center [81, 54] width 34 height 14
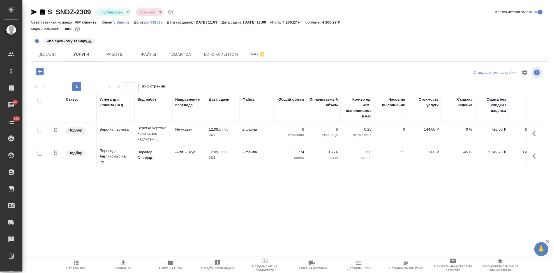
click at [299, 129] on p "6" at bounding box center [290, 130] width 28 height 6
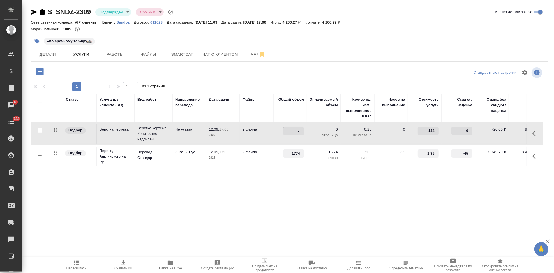
type input "7"
click at [303, 130] on input "7" at bounding box center [293, 131] width 20 height 8
type input "11"
click at [215, 178] on div "Статус Услуга для клиента (RU) Вид работ Направление перевода Дата сдачи Файлы …" at bounding box center [287, 154] width 512 height 120
click at [110, 71] on icon "split button" at bounding box center [113, 71] width 7 height 7
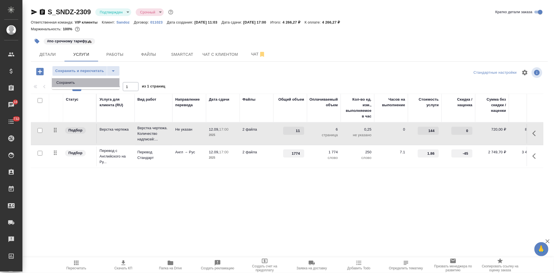
click at [80, 83] on li "Сохранить" at bounding box center [86, 82] width 68 height 9
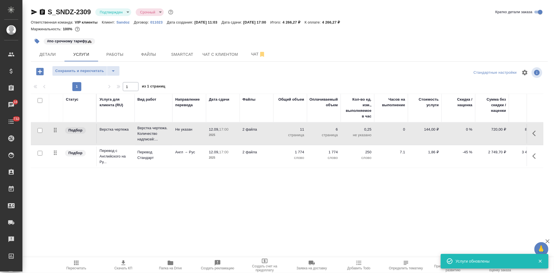
click at [73, 262] on icon "button" at bounding box center [76, 262] width 7 height 7
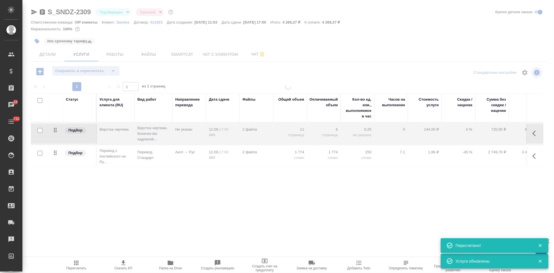
type input "inProgress"
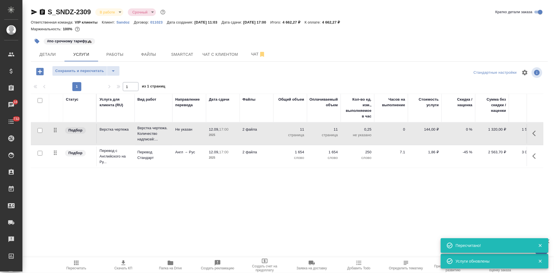
click at [120, 267] on span "Скачать КП" at bounding box center [123, 268] width 18 height 4
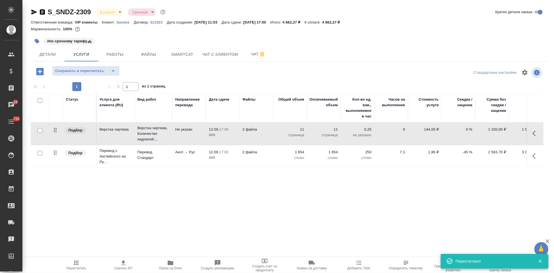
click at [529, 156] on button "button" at bounding box center [535, 155] width 13 height 13
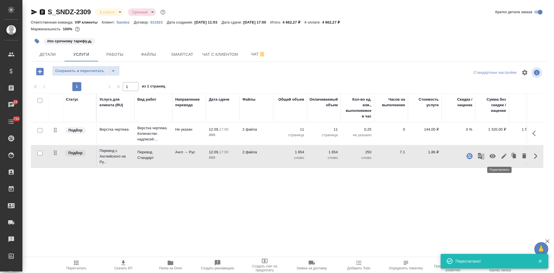
click at [501, 157] on icon "button" at bounding box center [503, 156] width 7 height 7
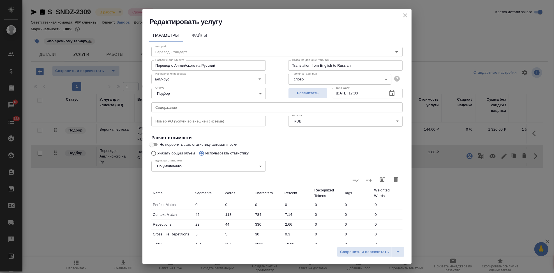
scroll to position [93, 0]
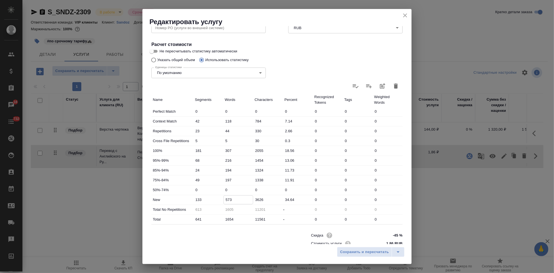
click at [229, 200] on input "573" at bounding box center [238, 200] width 29 height 8
type input "693"
click at [395, 254] on icon "split button" at bounding box center [398, 252] width 7 height 7
click at [352, 243] on li "Сохранить" at bounding box center [372, 240] width 68 height 9
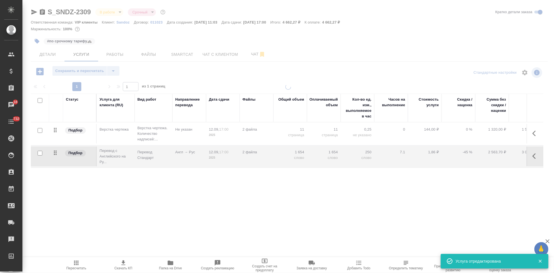
click at [78, 264] on icon "button" at bounding box center [76, 262] width 7 height 7
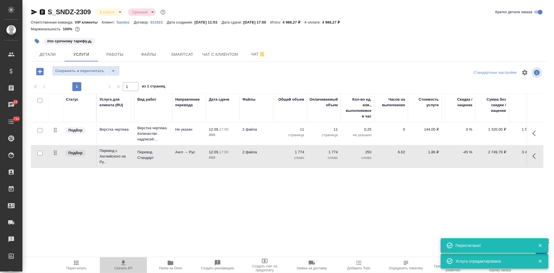
click at [128, 266] on span "Скачать КП" at bounding box center [123, 264] width 40 height 11
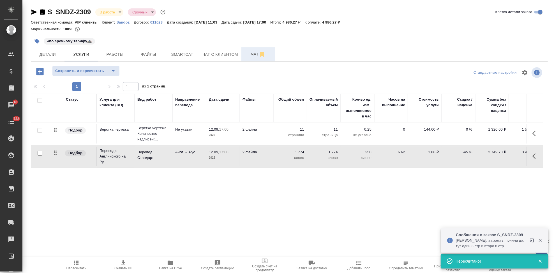
click at [250, 58] on button "Чат" at bounding box center [258, 54] width 34 height 14
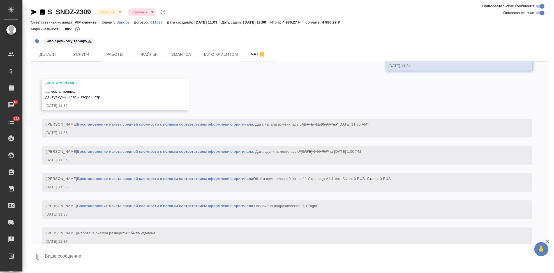
scroll to position [865, 0]
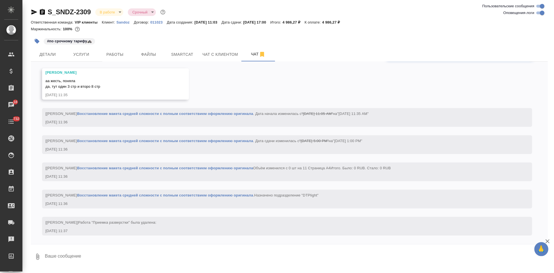
click at [144, 260] on textarea at bounding box center [295, 256] width 503 height 19
type textarea "е"
type textarea "пересчитала, направила клиенту обновленную смету"
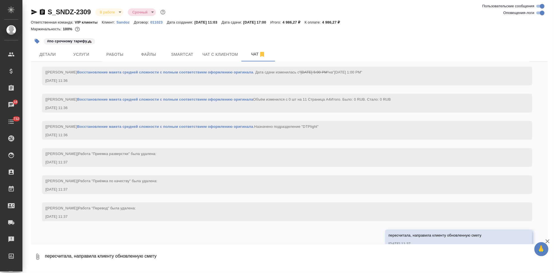
scroll to position [946, 0]
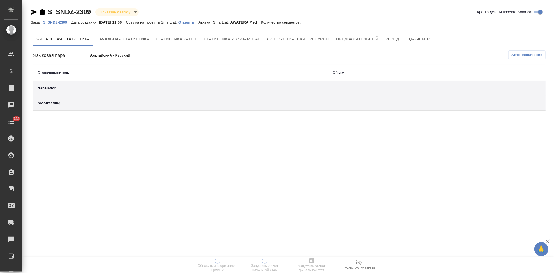
click at [196, 20] on p "Открыть" at bounding box center [188, 22] width 20 height 4
